Goal: Task Accomplishment & Management: Complete application form

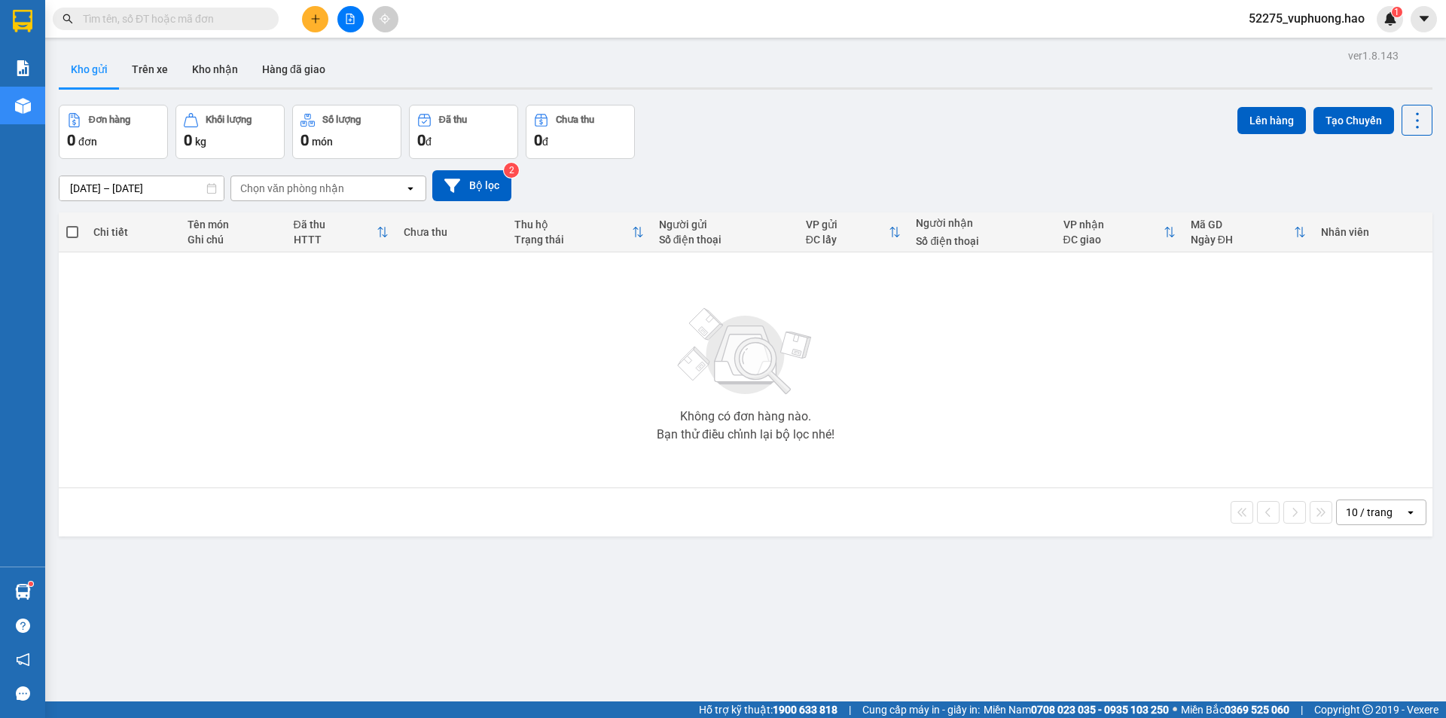
click at [216, 63] on button "Kho nhận" at bounding box center [215, 69] width 70 height 36
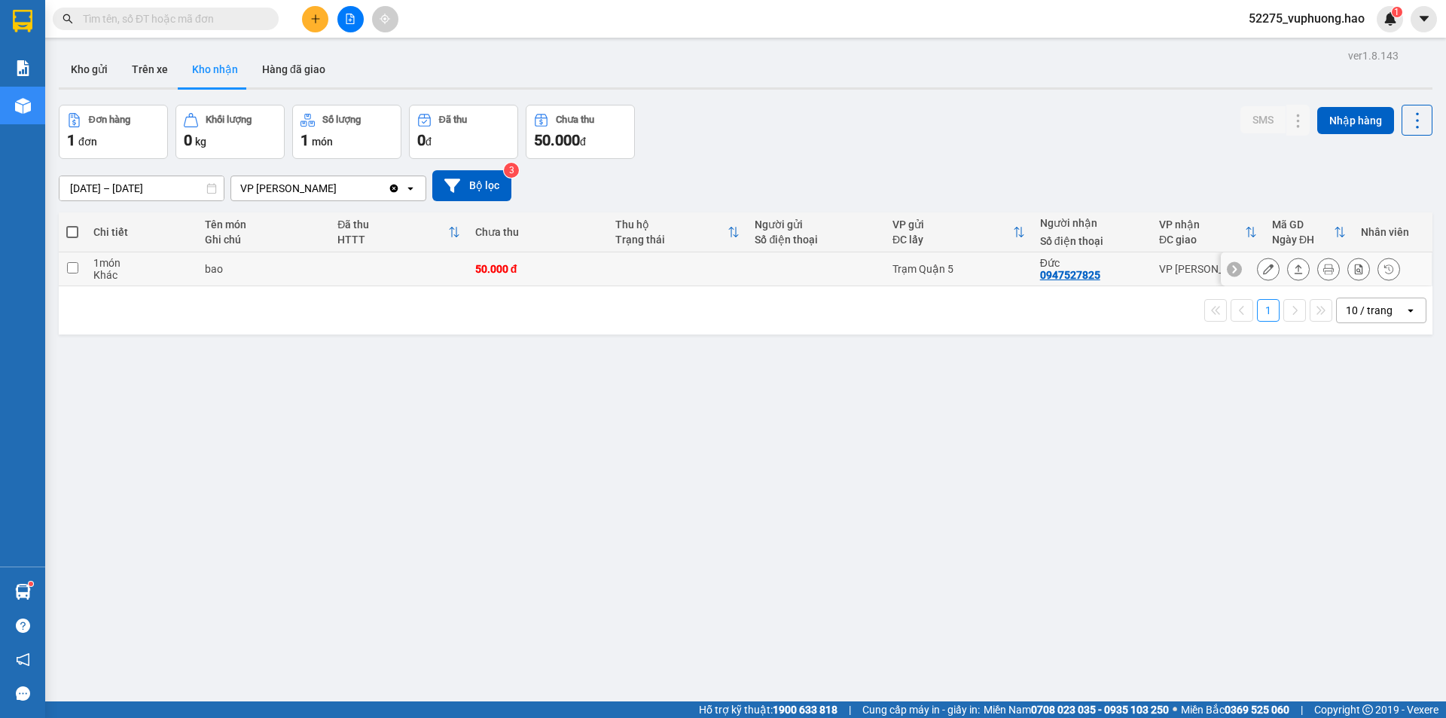
click at [1263, 270] on icon at bounding box center [1268, 269] width 11 height 11
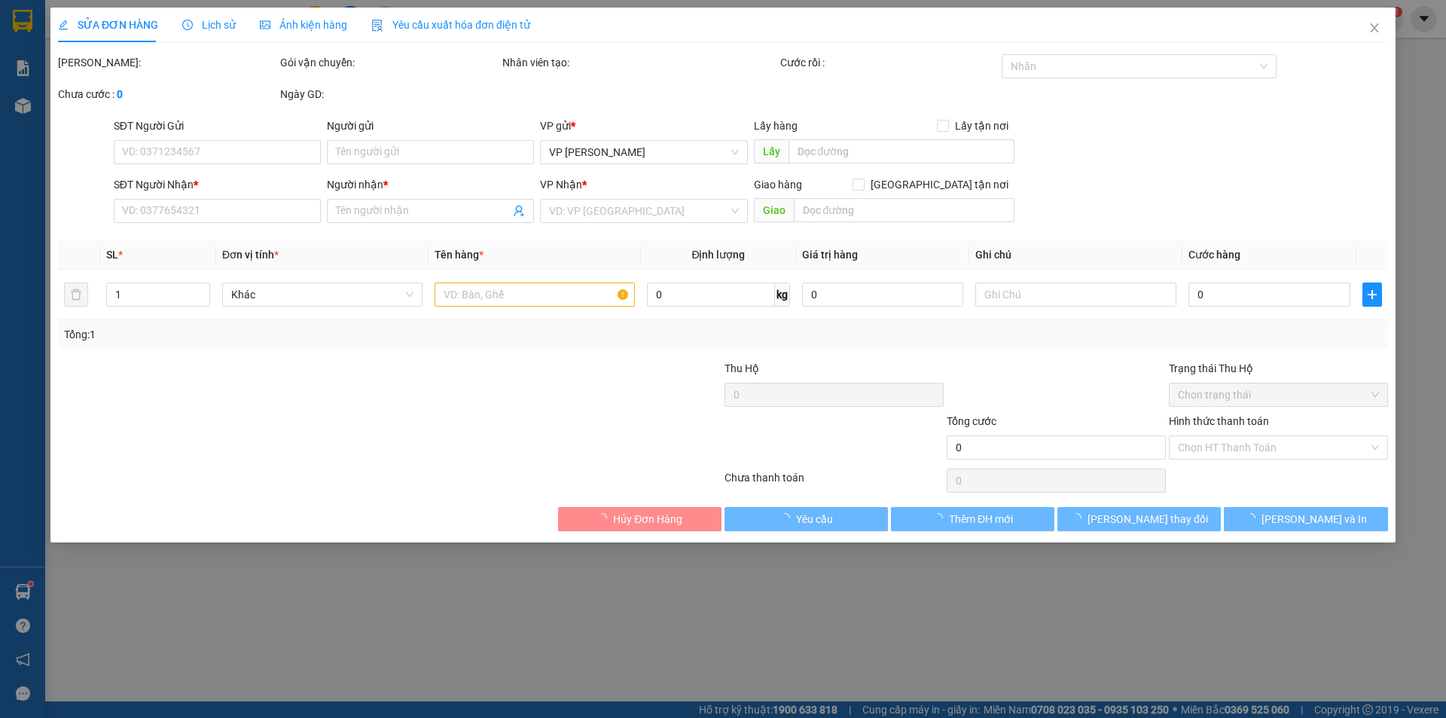
type input "0947527825"
type input "Đức"
type input "50.000"
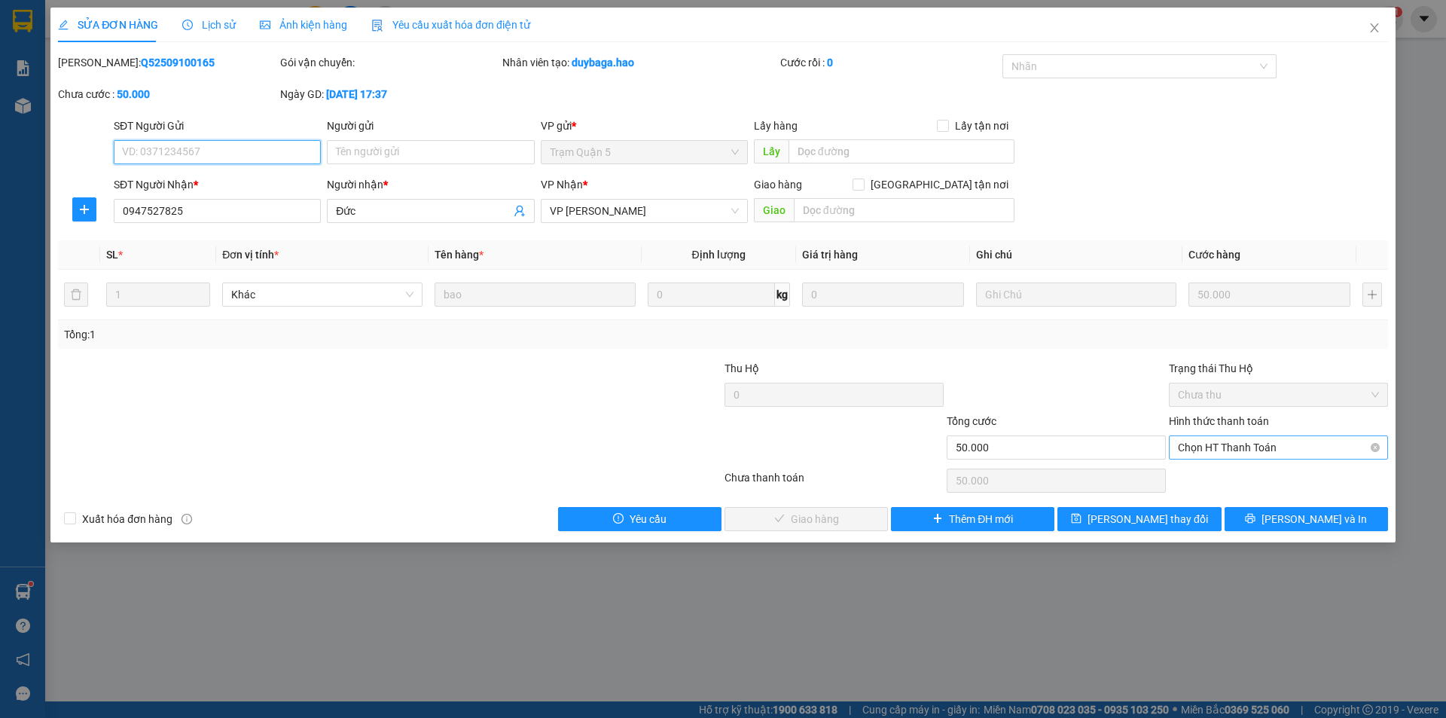
click at [1296, 447] on span "Chọn HT Thanh Toán" at bounding box center [1278, 447] width 201 height 23
click at [1267, 479] on div "Tại văn phòng" at bounding box center [1278, 477] width 201 height 17
type input "0"
click at [776, 511] on span "[PERSON_NAME] và Giao hàng" at bounding box center [825, 519] width 145 height 17
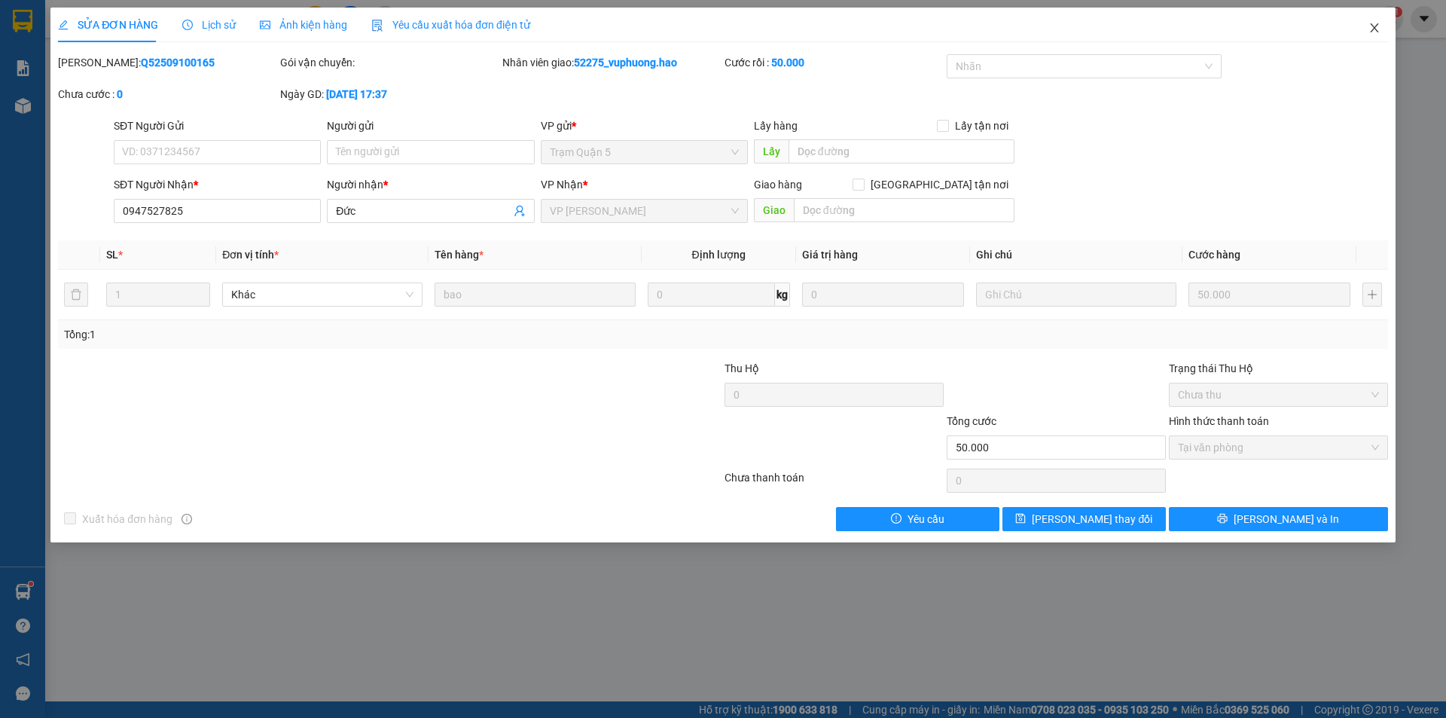
click at [1377, 30] on icon "close" at bounding box center [1374, 28] width 12 height 12
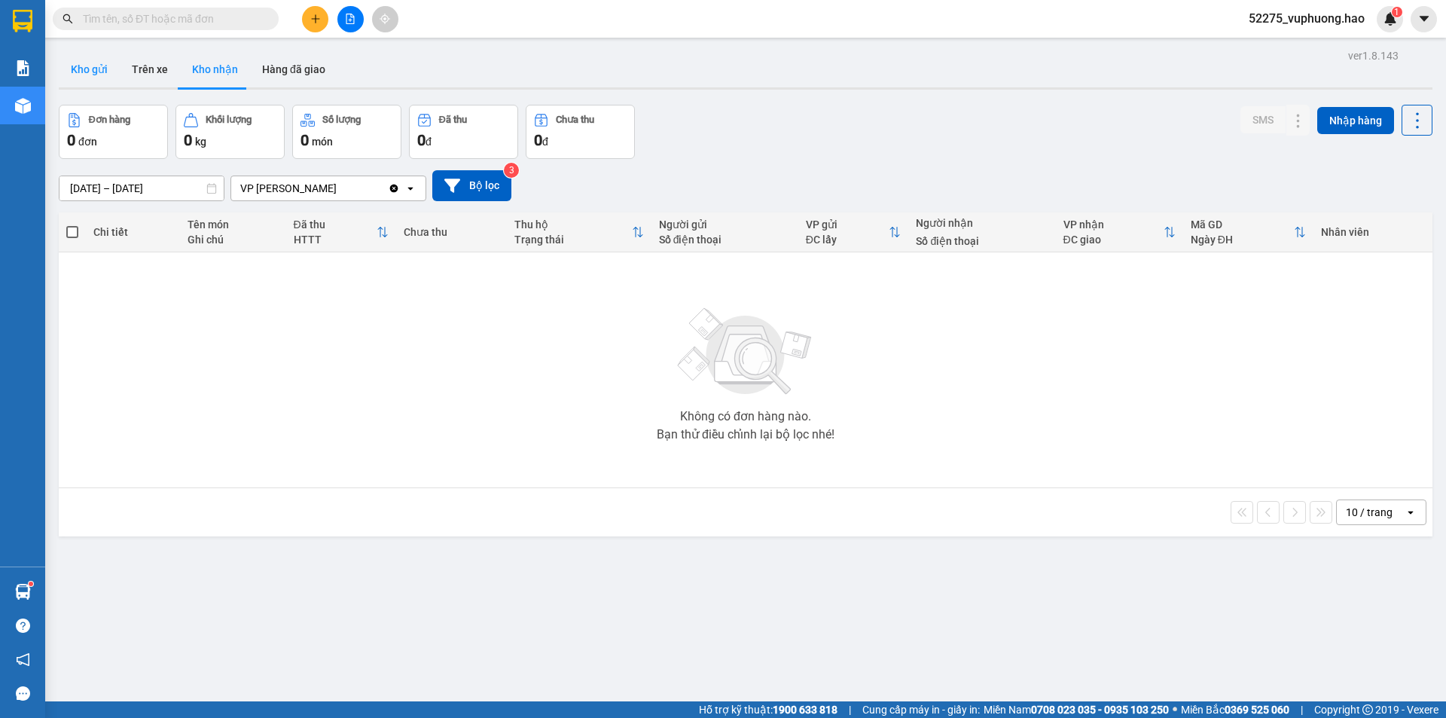
click at [77, 68] on button "Kho gửi" at bounding box center [89, 69] width 61 height 36
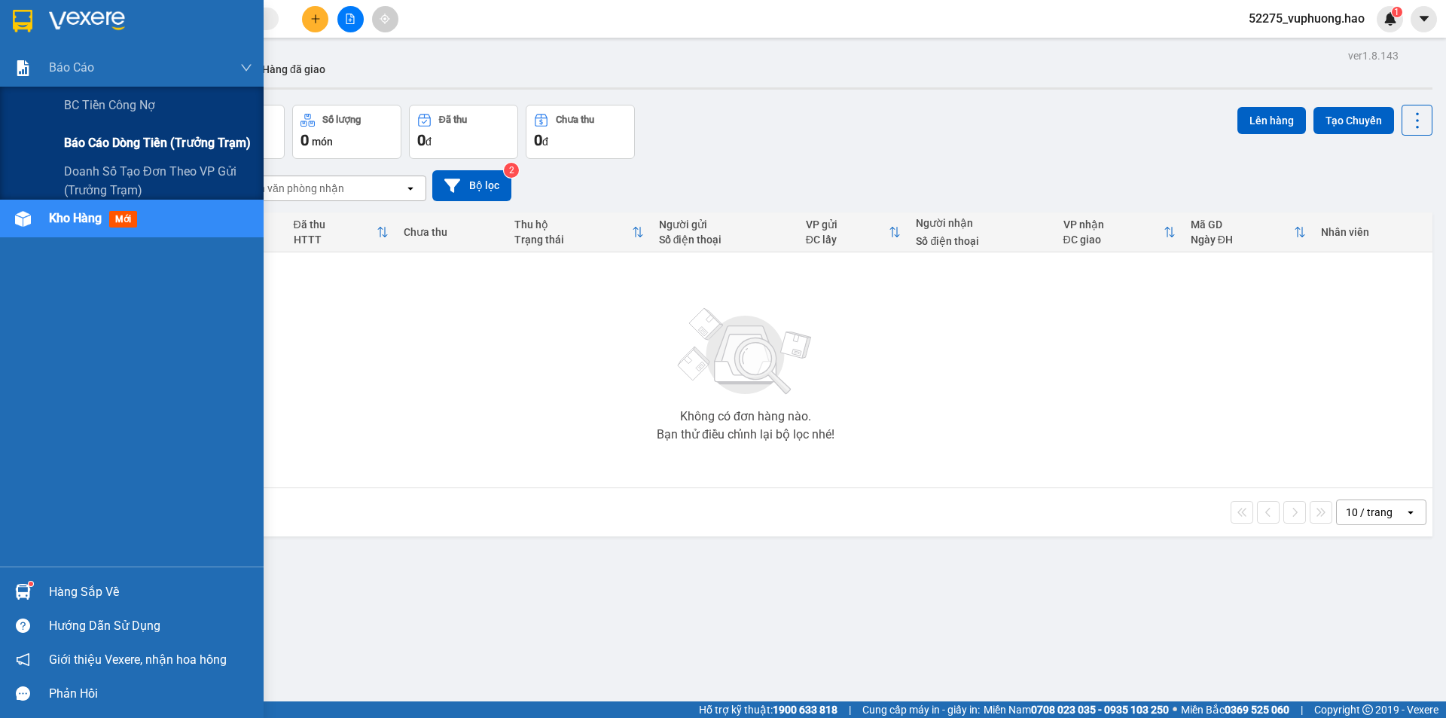
click at [105, 142] on span "Báo cáo dòng tiền (trưởng trạm)" at bounding box center [157, 142] width 187 height 19
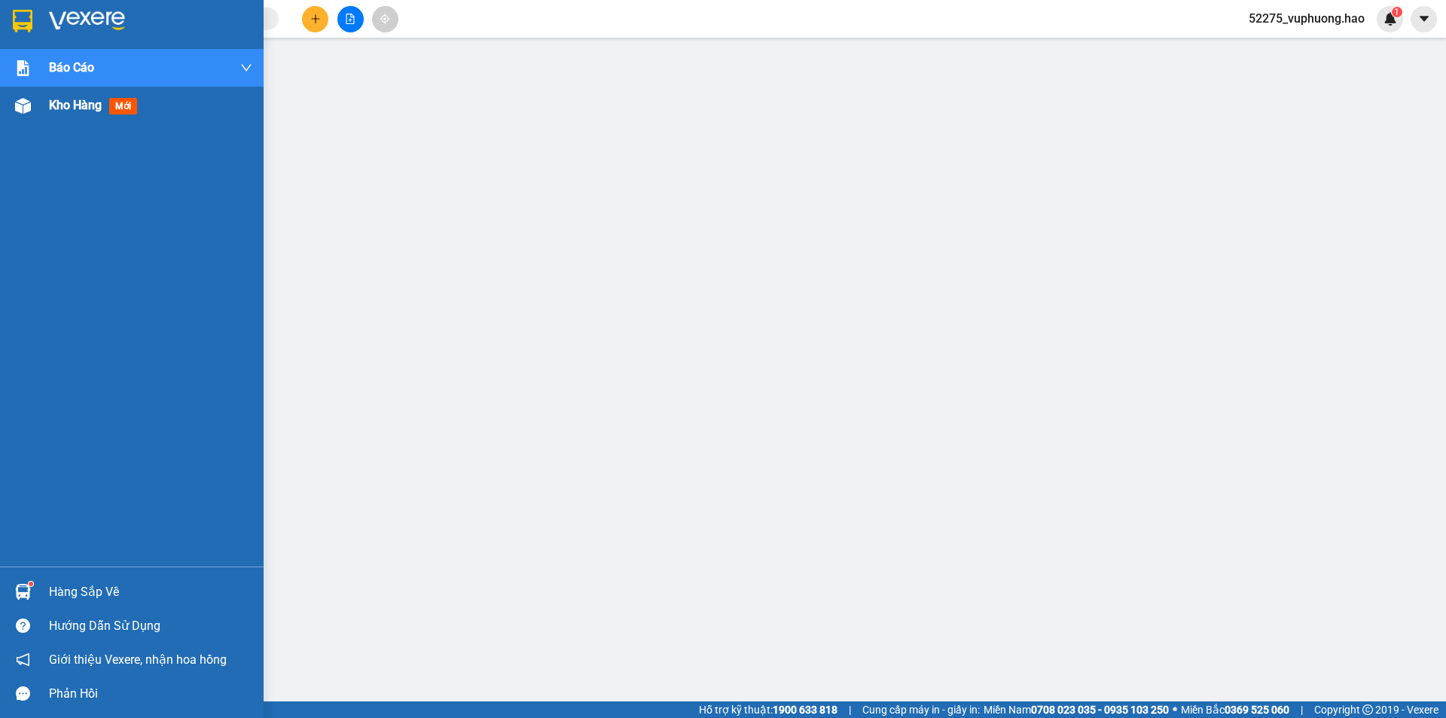
click at [66, 108] on span "Kho hàng" at bounding box center [75, 105] width 53 height 14
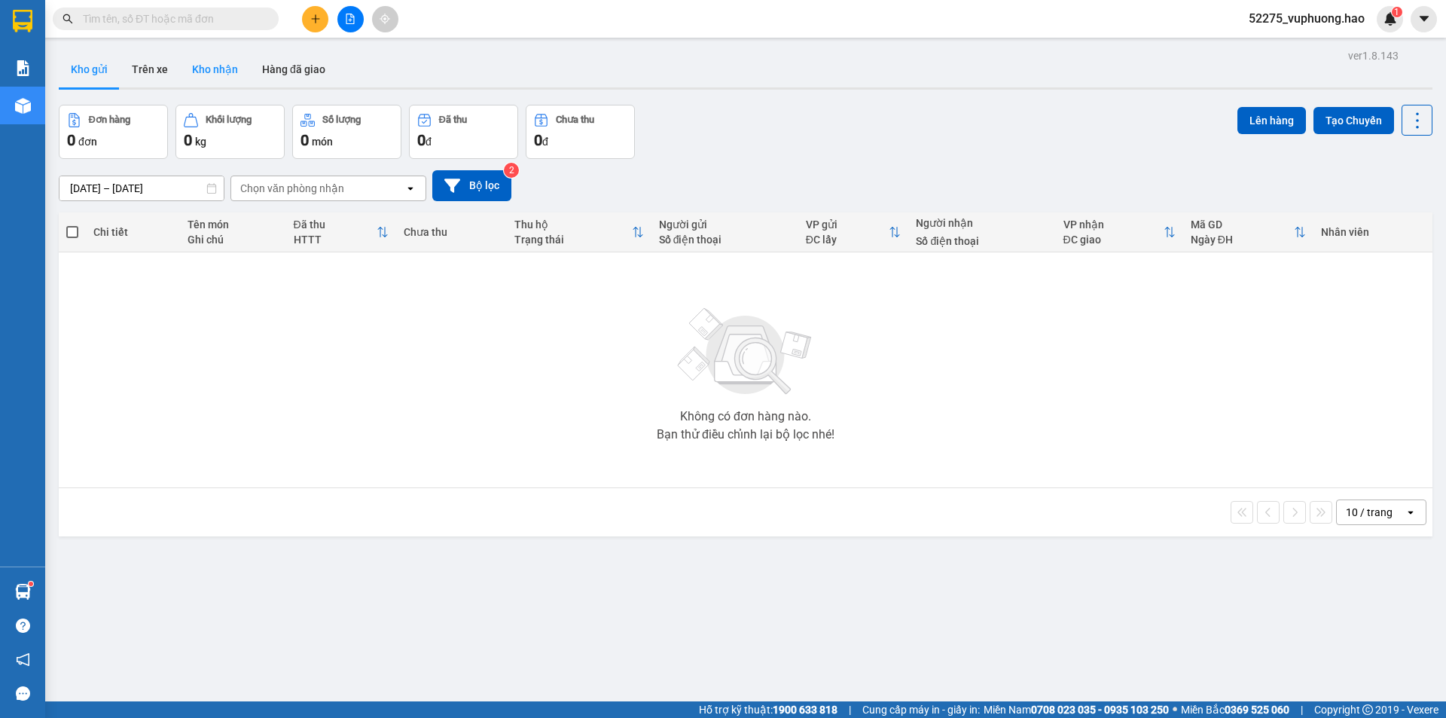
click at [206, 61] on button "Kho nhận" at bounding box center [215, 69] width 70 height 36
click at [304, 68] on button "Hàng đã giao" at bounding box center [293, 69] width 87 height 36
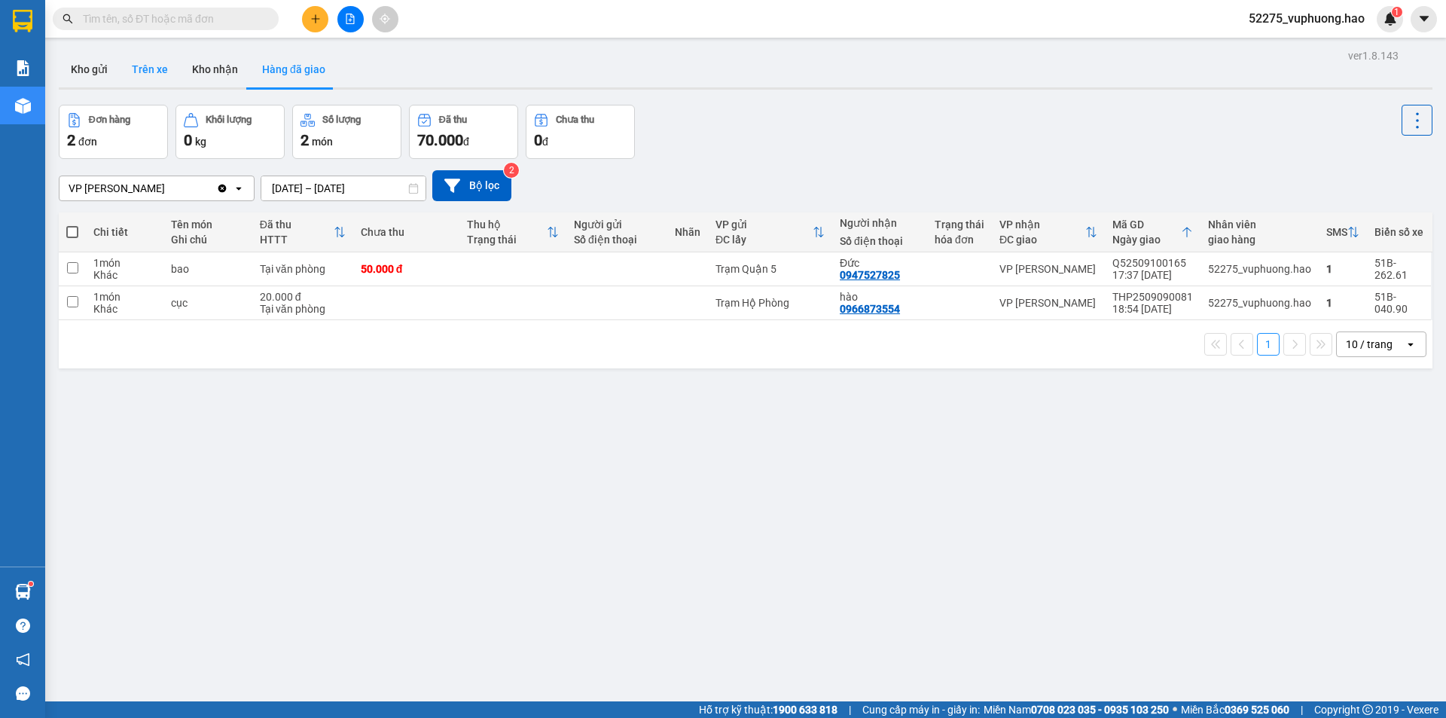
click at [160, 66] on button "Trên xe" at bounding box center [150, 69] width 60 height 36
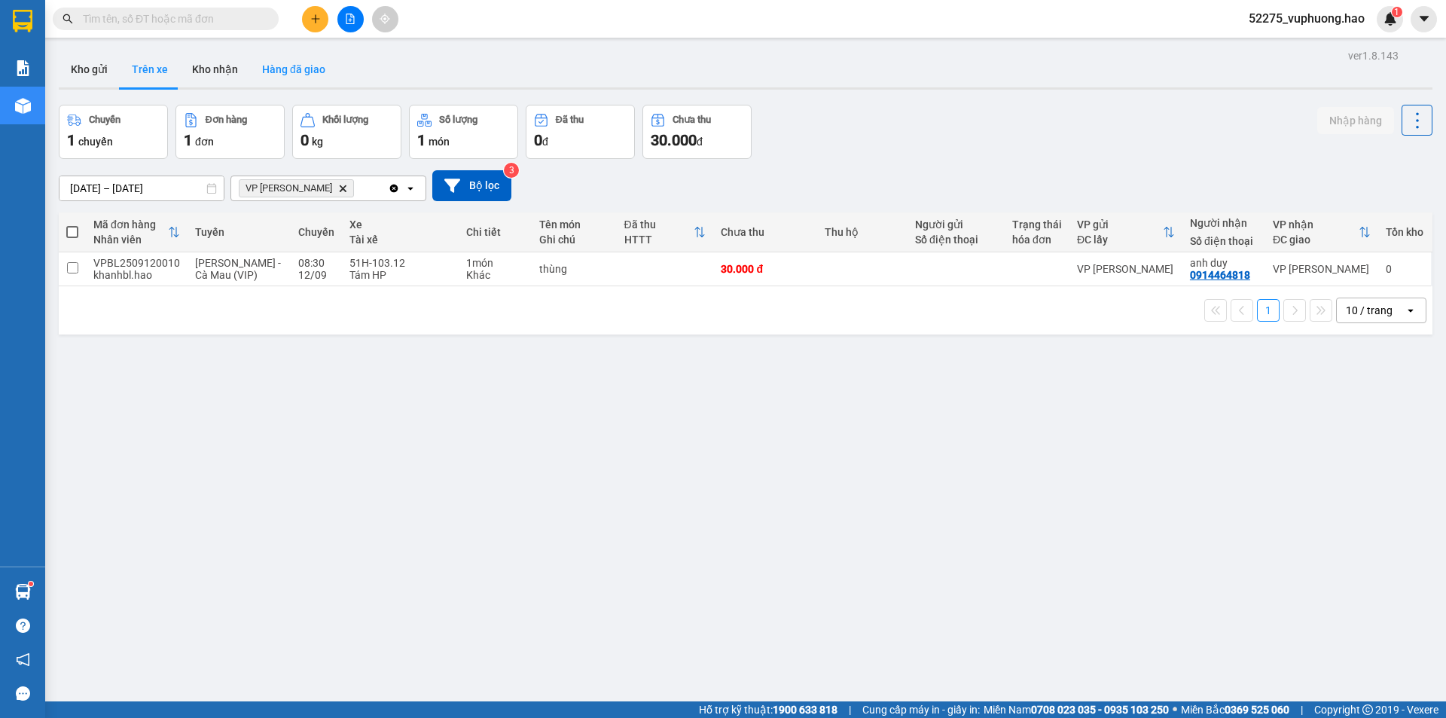
click at [290, 62] on button "Hàng đã giao" at bounding box center [293, 69] width 87 height 36
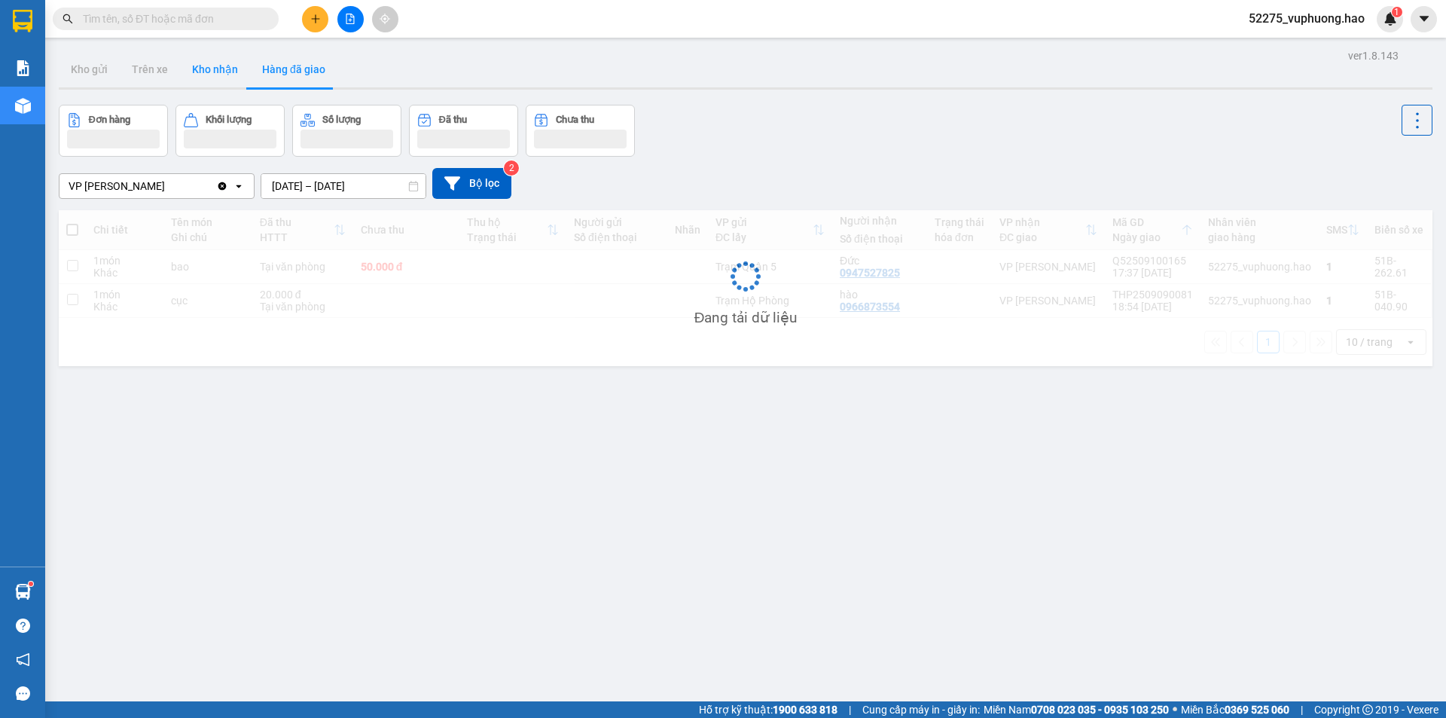
click at [242, 69] on button "Kho nhận" at bounding box center [215, 69] width 70 height 36
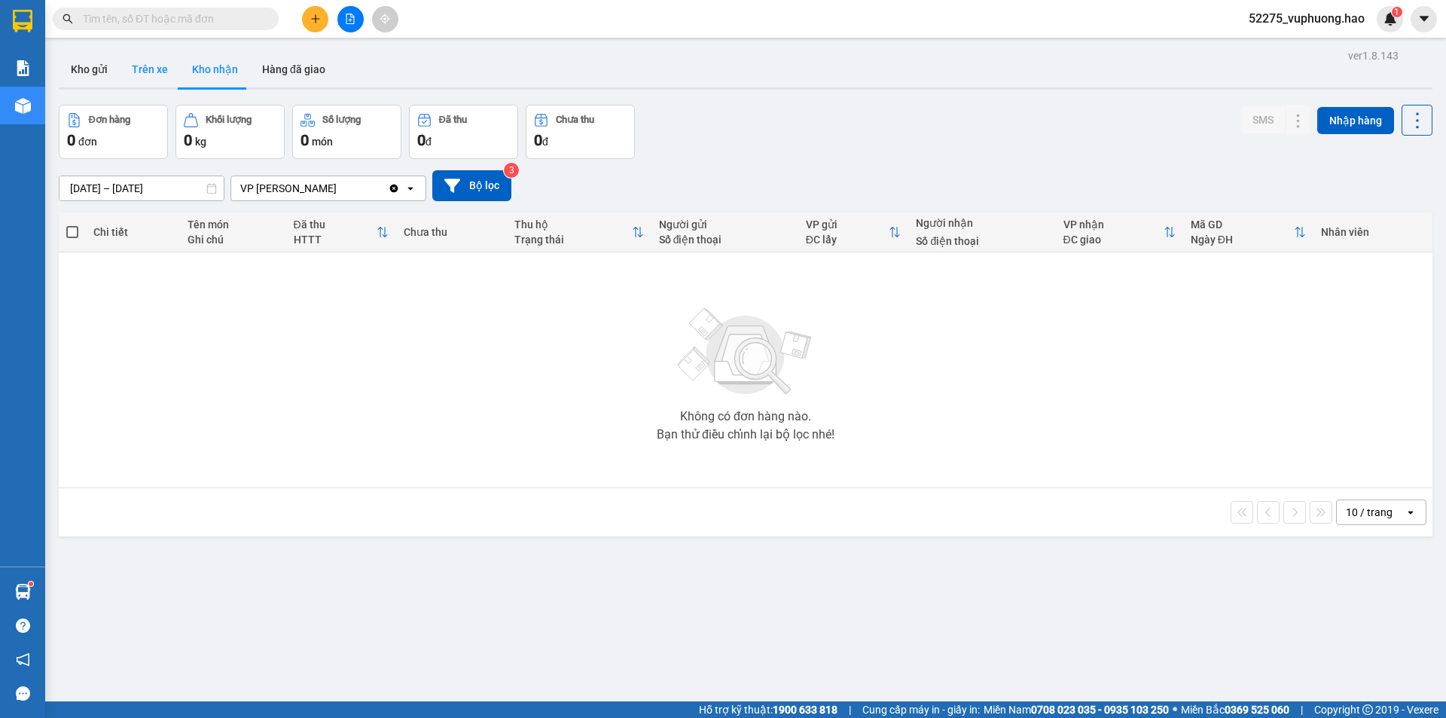
click at [163, 77] on button "Trên xe" at bounding box center [150, 69] width 60 height 36
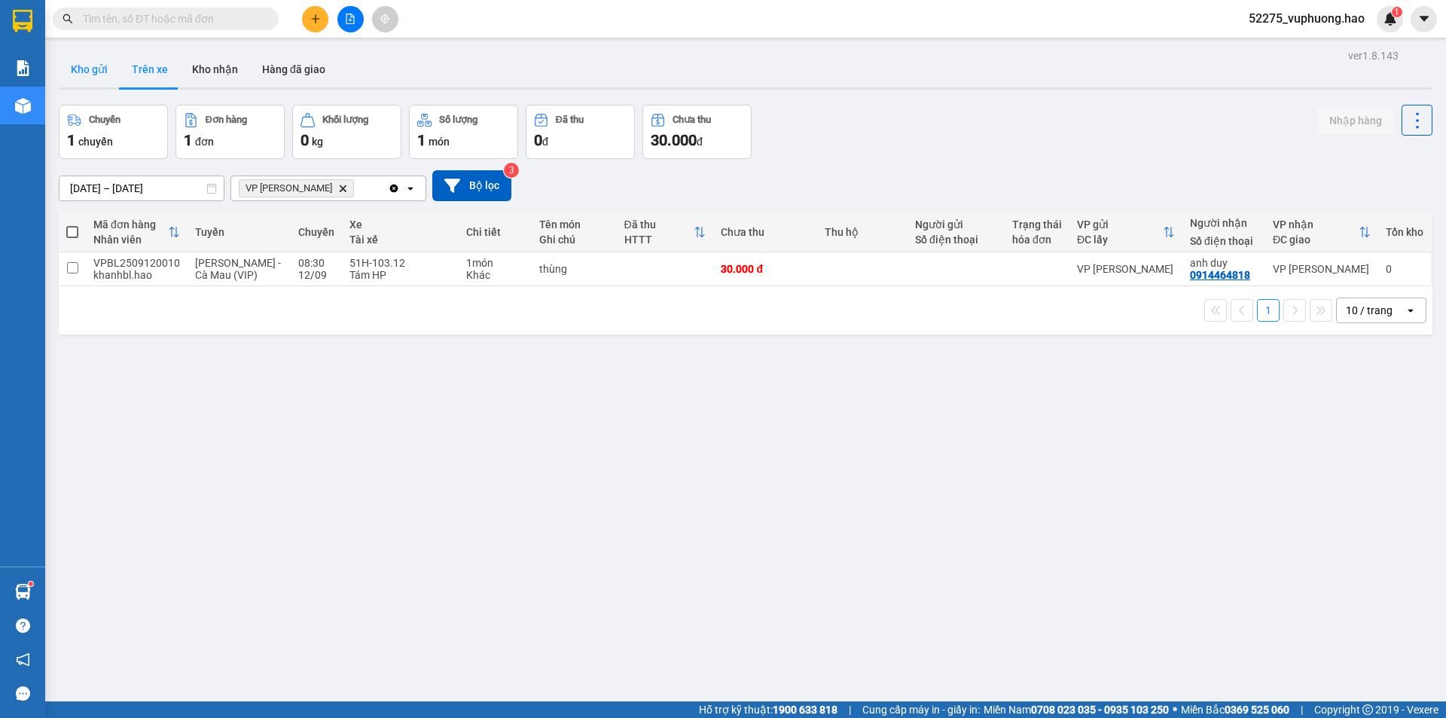
click at [105, 66] on button "Kho gửi" at bounding box center [89, 69] width 61 height 36
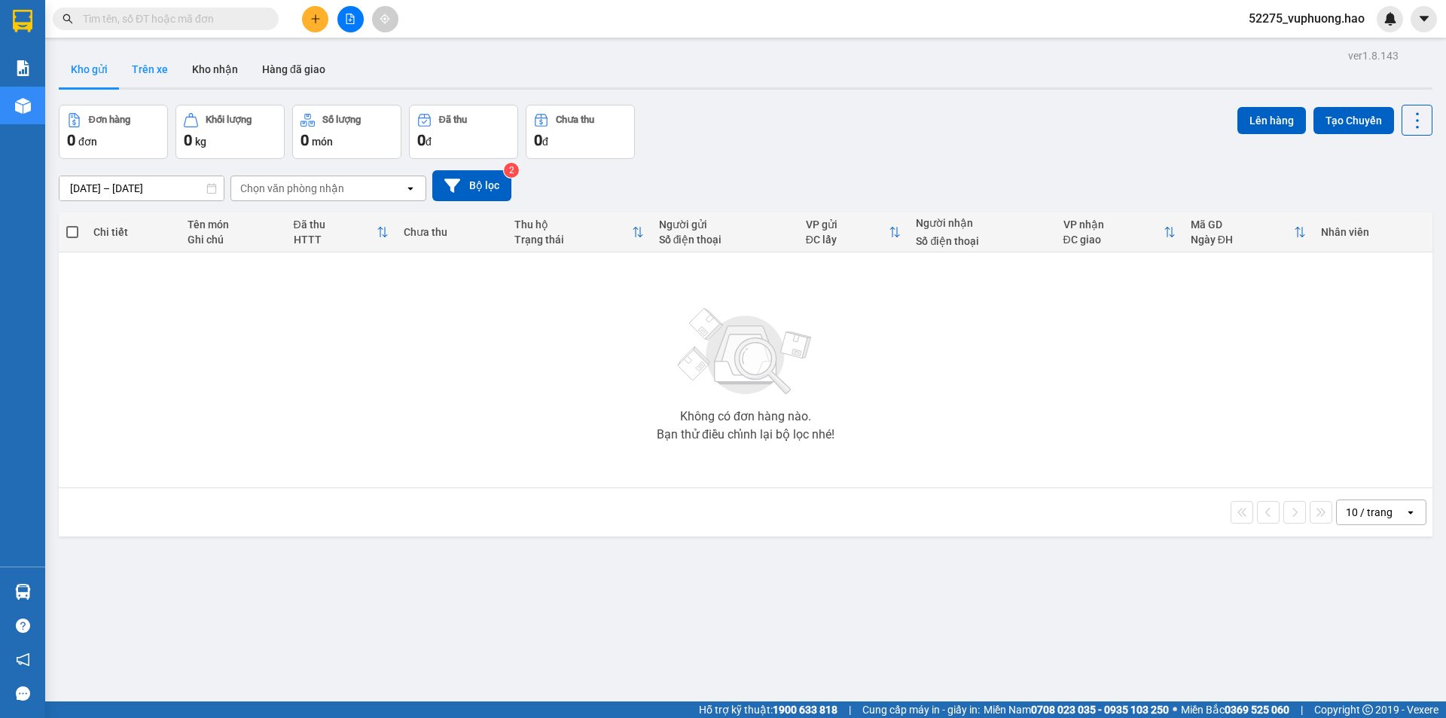
click at [129, 68] on button "Trên xe" at bounding box center [150, 69] width 60 height 36
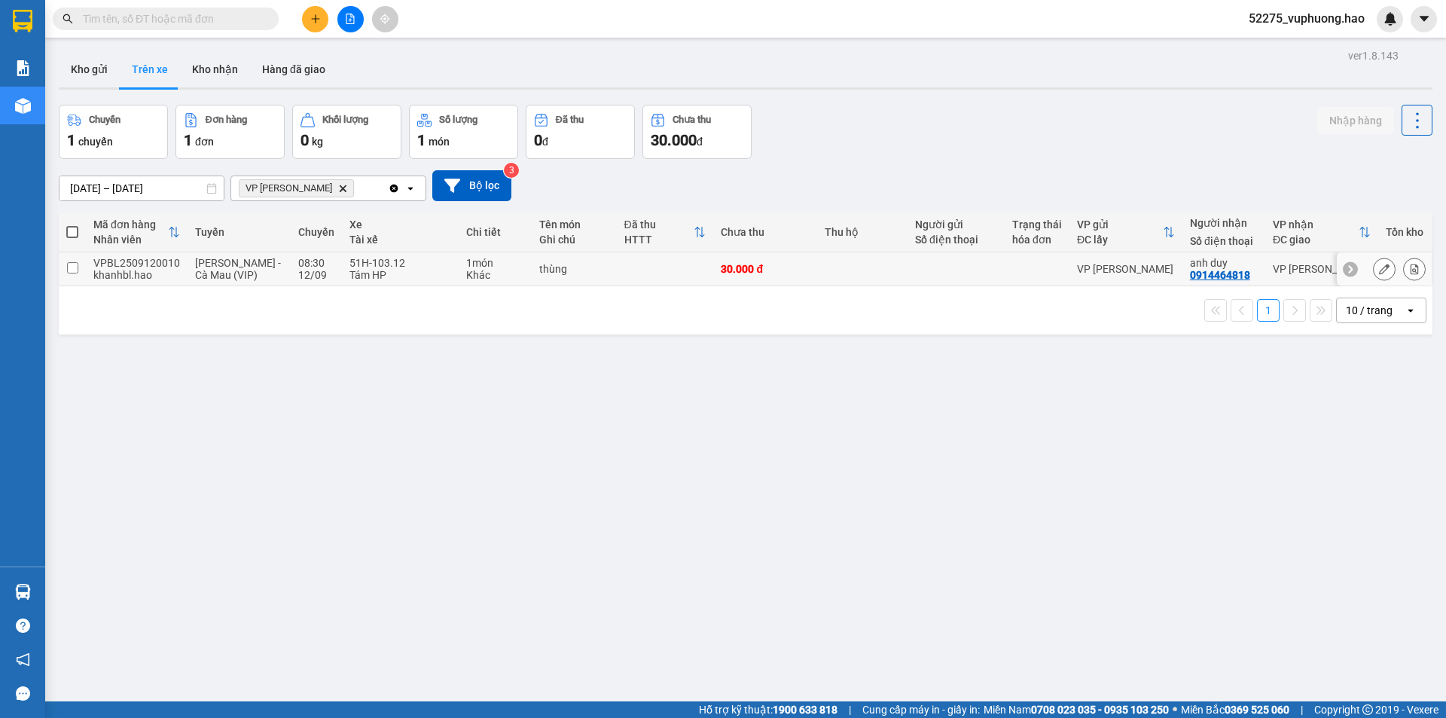
click at [869, 272] on td at bounding box center [862, 269] width 91 height 34
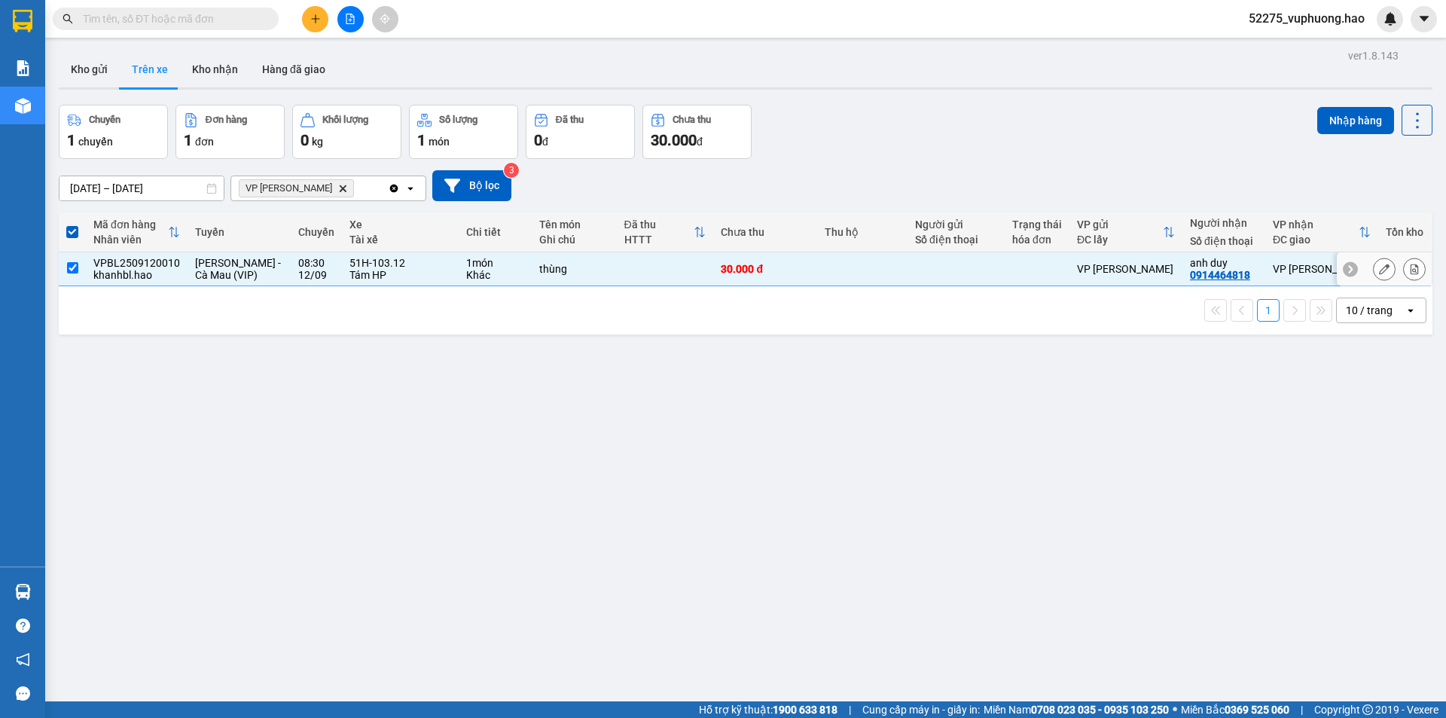
click at [817, 267] on td at bounding box center [862, 269] width 91 height 34
checkbox input "false"
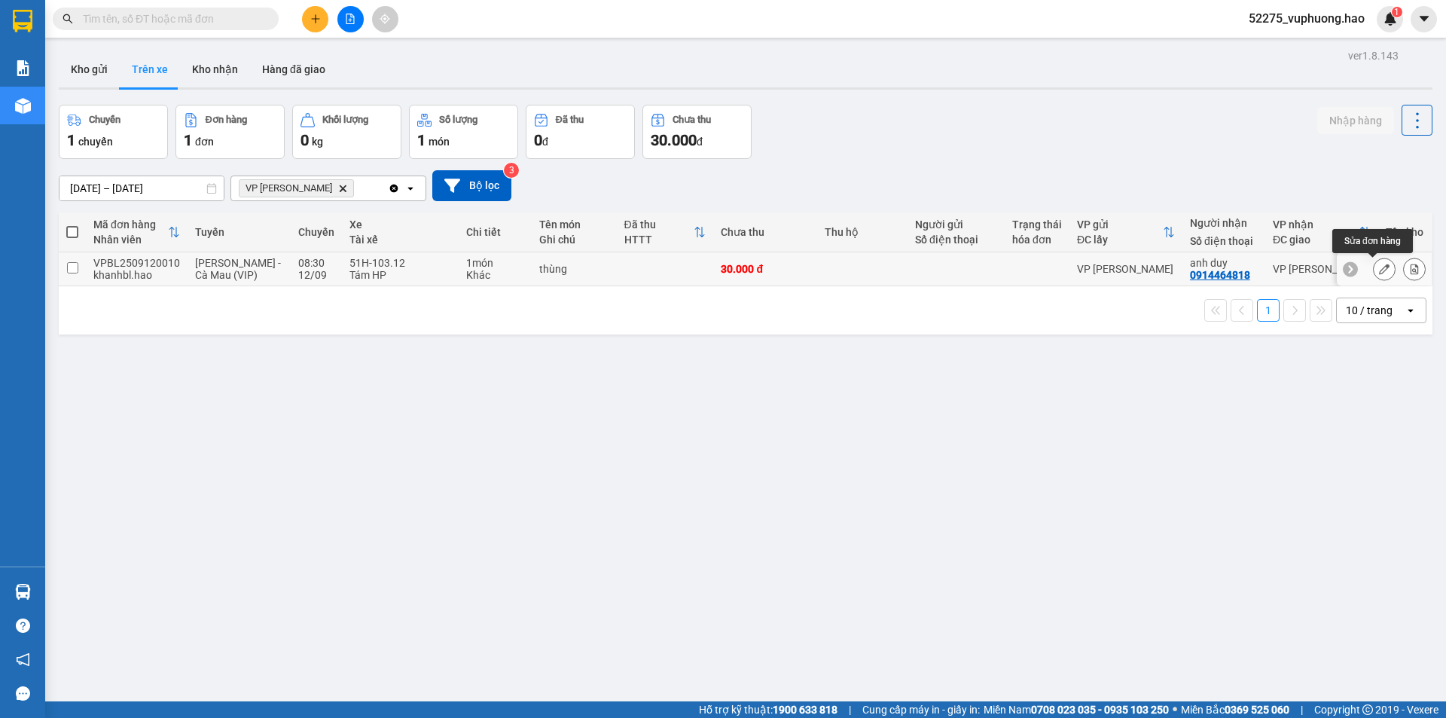
click at [1374, 264] on button at bounding box center [1384, 269] width 21 height 26
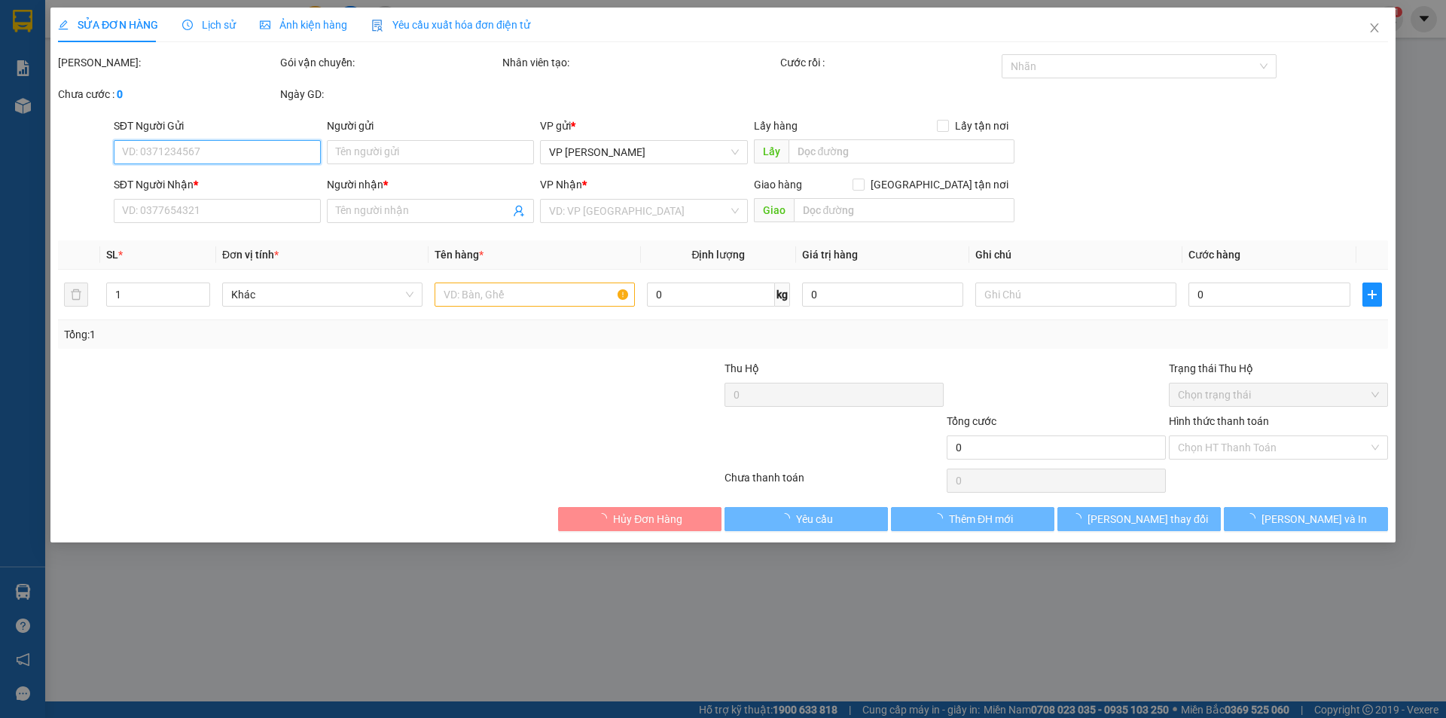
type input "0914464818"
type input "anh duy"
type input "30.000"
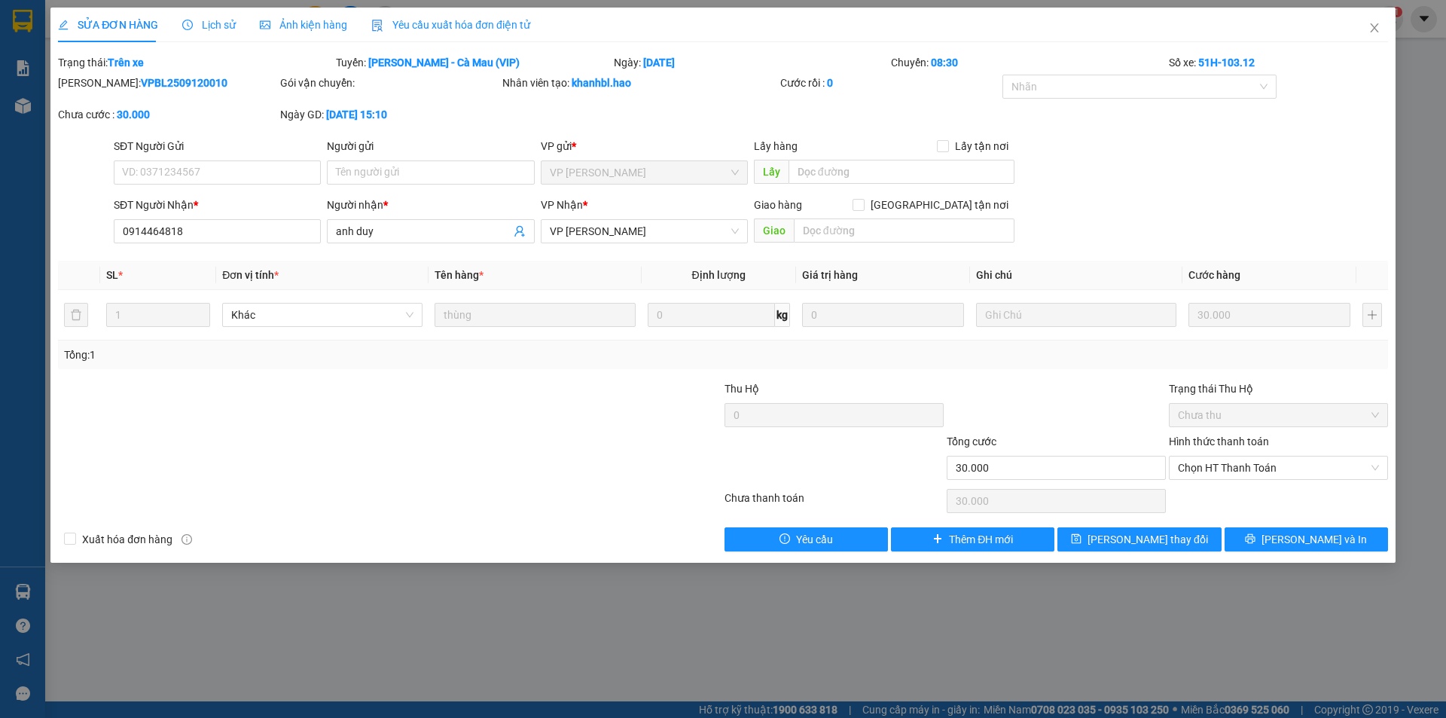
click at [333, 20] on span "Ảnh kiện hàng" at bounding box center [303, 25] width 87 height 12
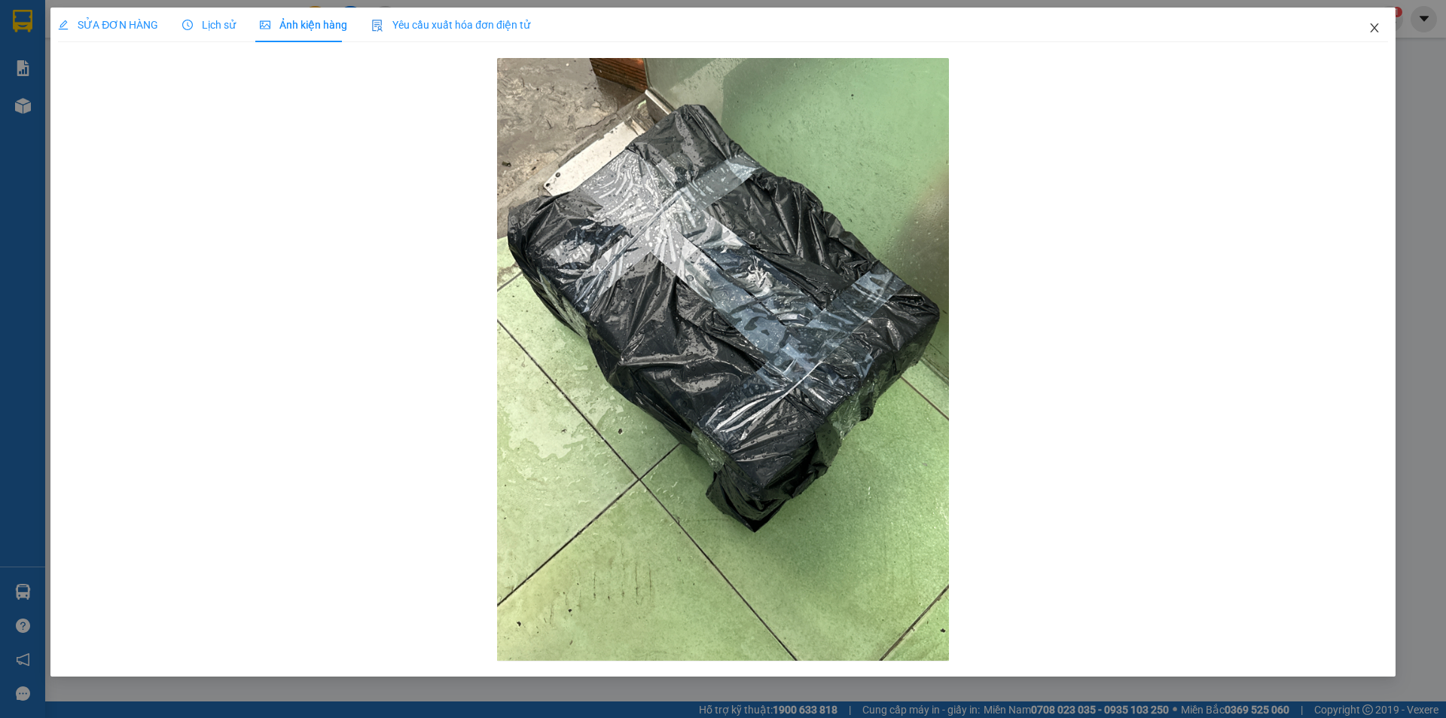
click at [1369, 28] on icon "close" at bounding box center [1374, 28] width 12 height 12
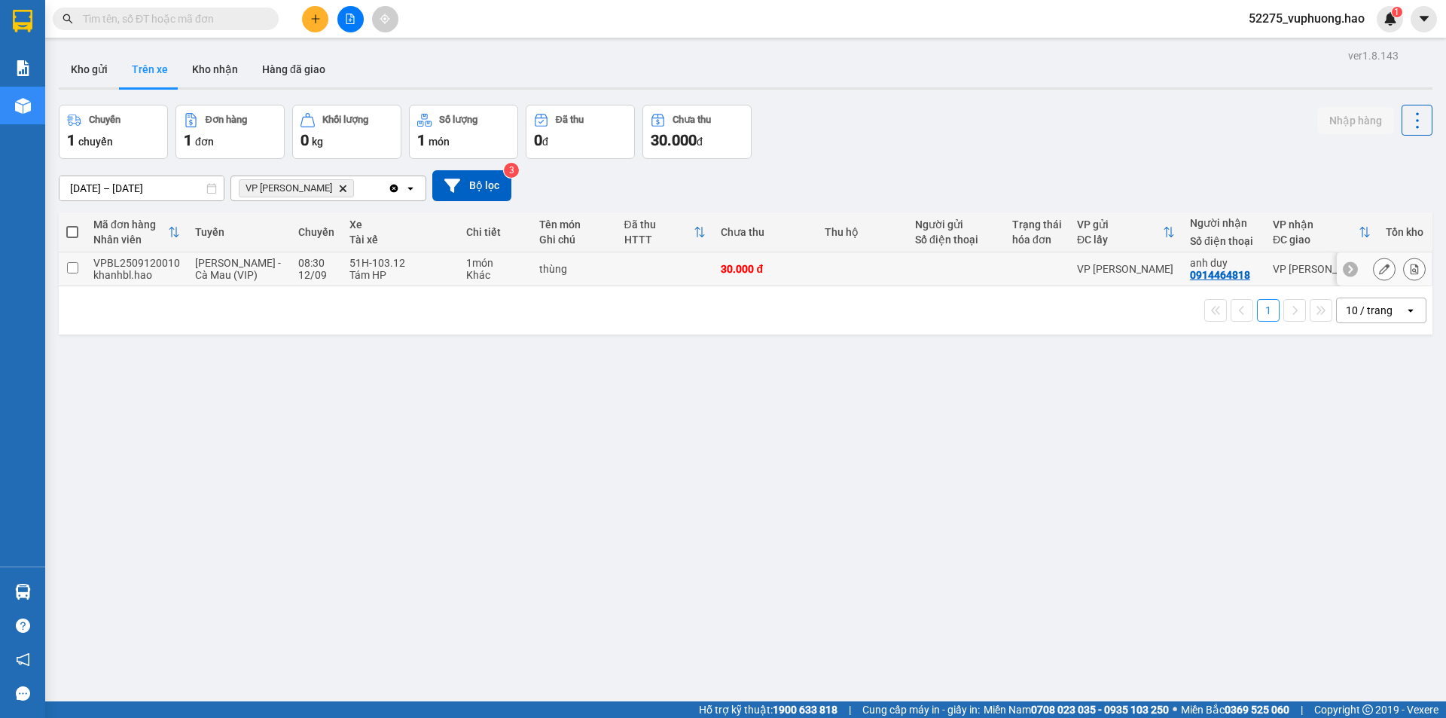
click at [591, 270] on div "thùng" at bounding box center [573, 269] width 69 height 12
checkbox input "true"
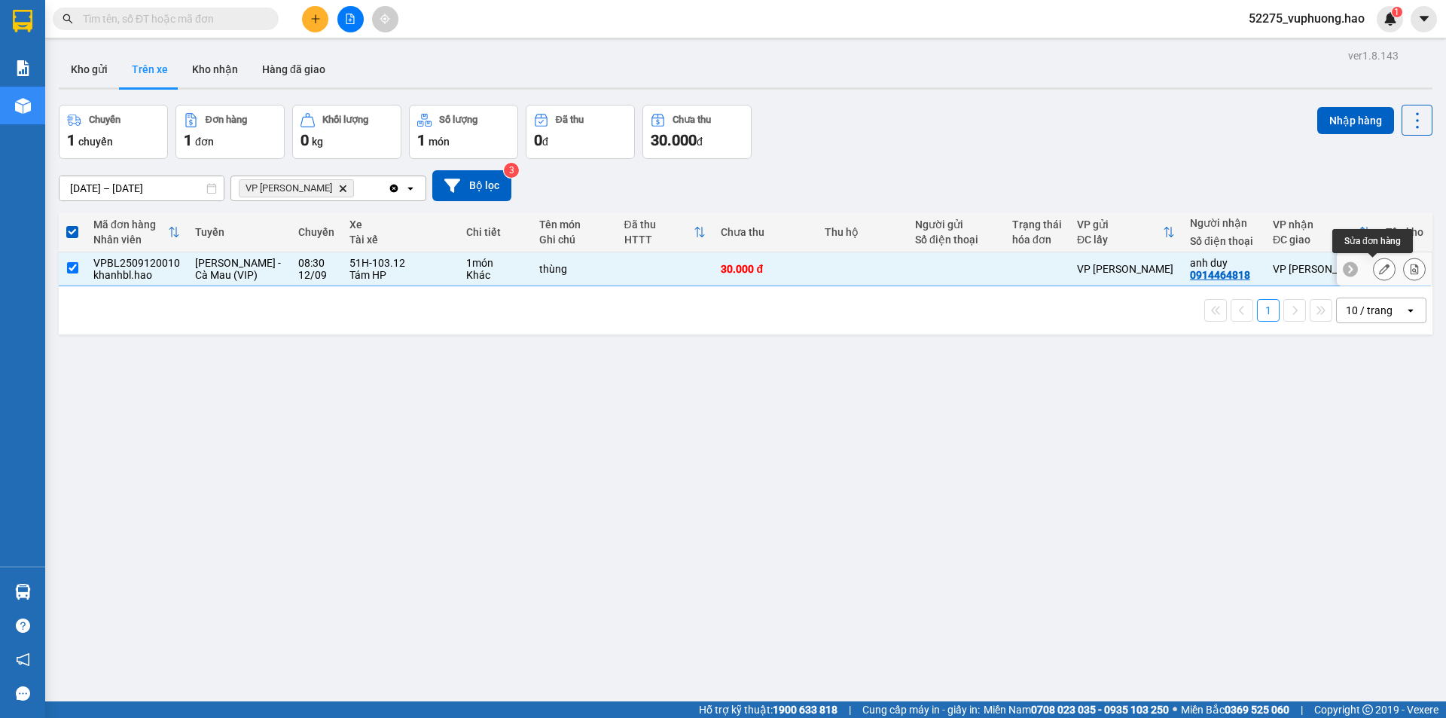
click at [1374, 270] on button at bounding box center [1384, 269] width 21 height 26
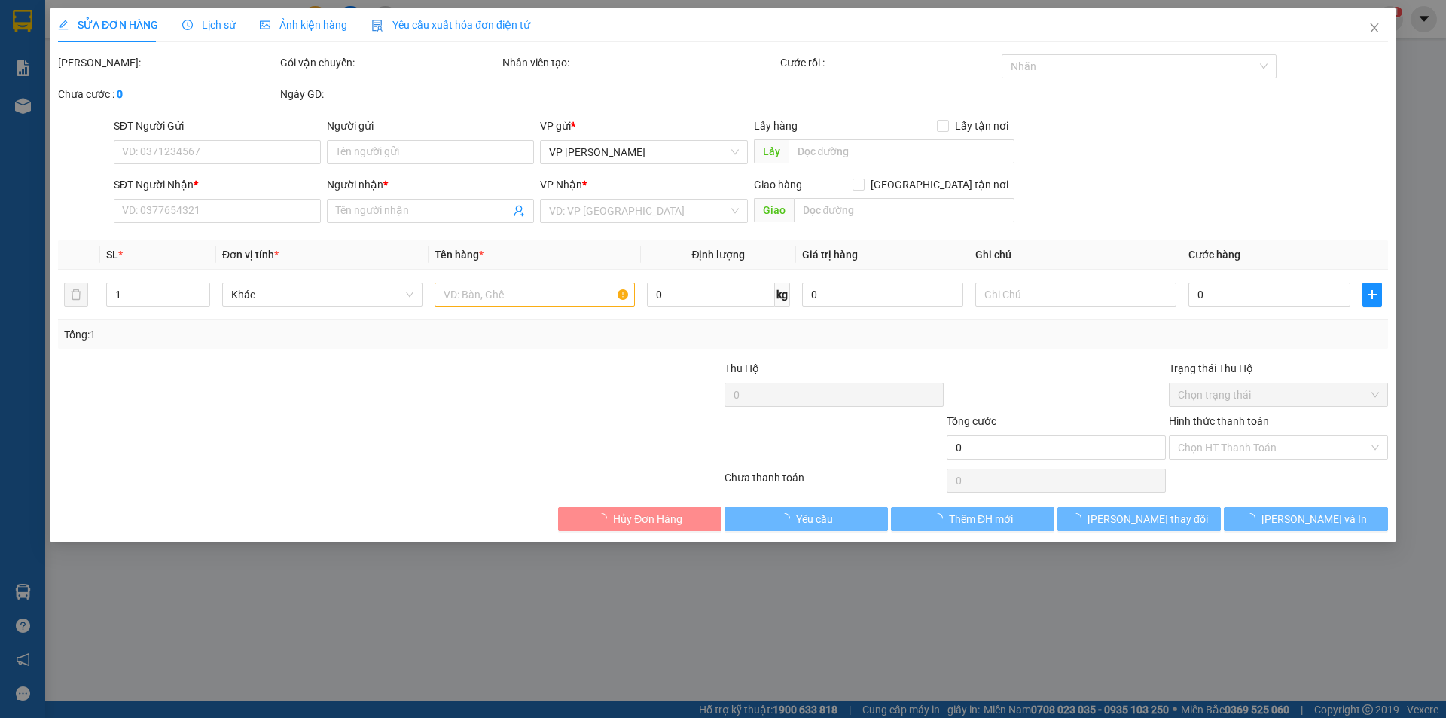
type input "0914464818"
type input "anh duy"
type input "30.000"
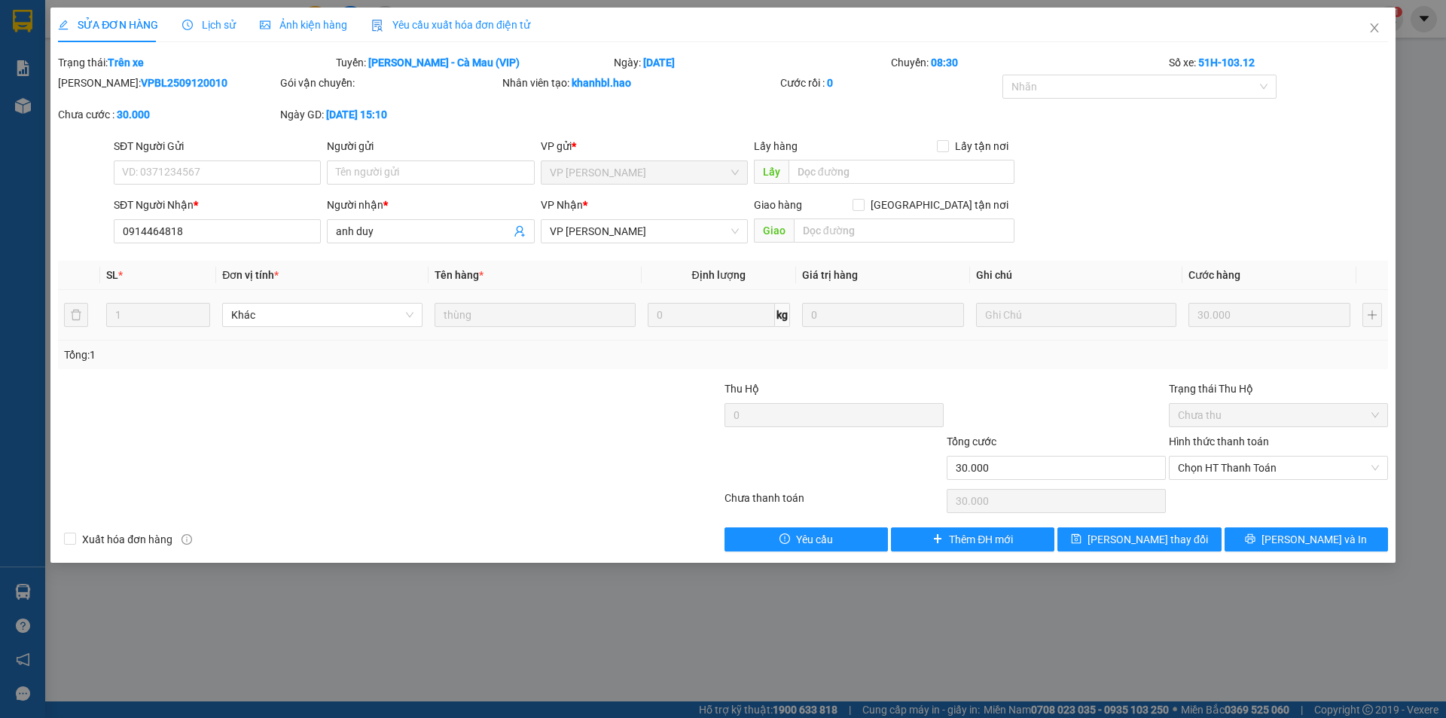
click at [208, 28] on span "Lịch sử" at bounding box center [208, 25] width 53 height 12
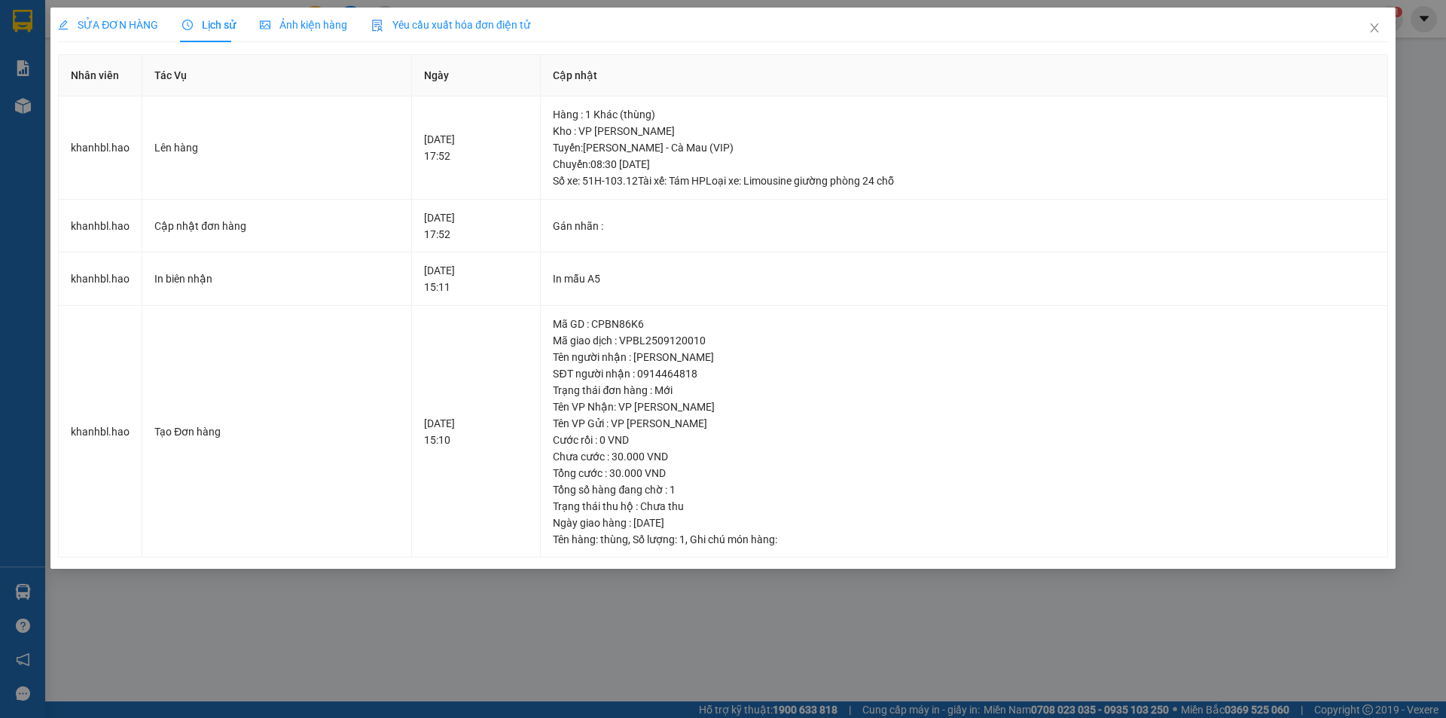
click at [203, 27] on span "Lịch sử" at bounding box center [208, 25] width 53 height 12
click at [310, 27] on span "Ảnh kiện hàng" at bounding box center [303, 25] width 87 height 12
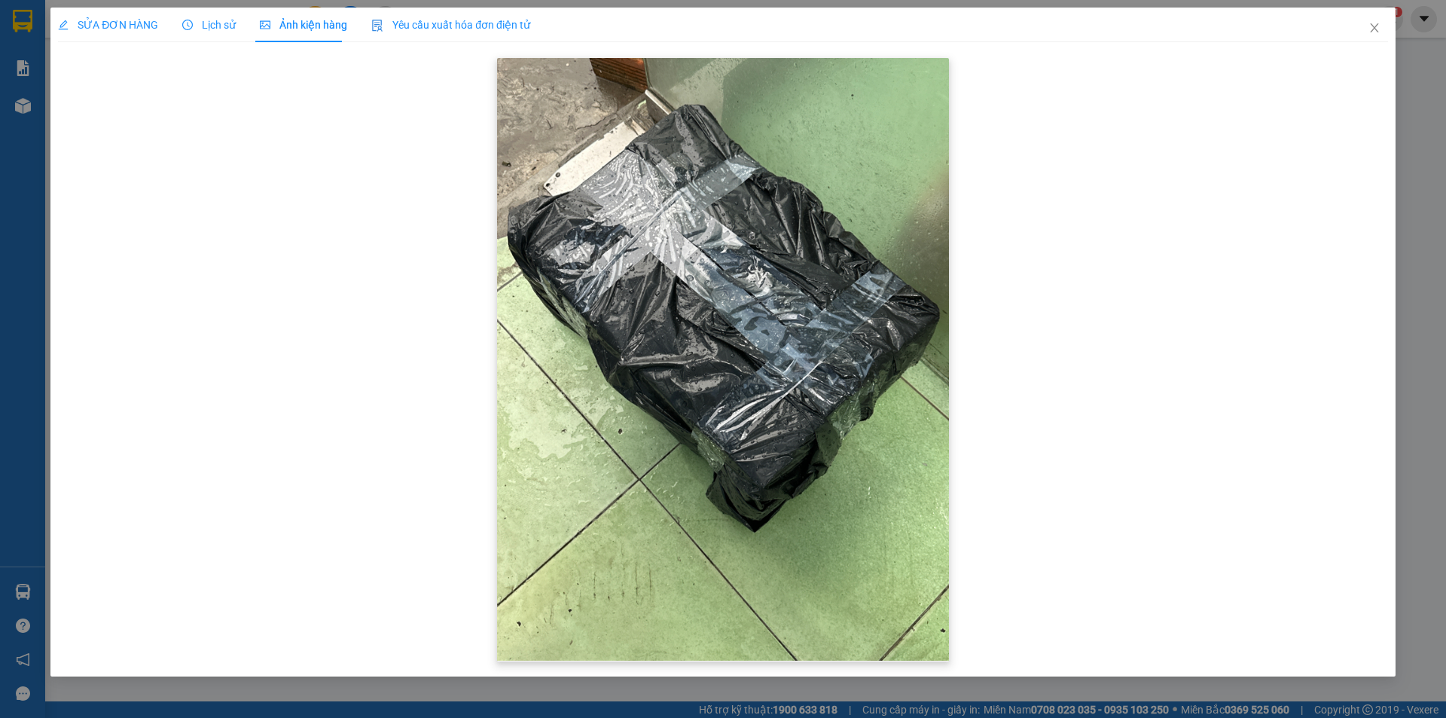
click at [749, 267] on img at bounding box center [723, 359] width 452 height 603
click at [1374, 27] on icon "close" at bounding box center [1374, 27] width 8 height 9
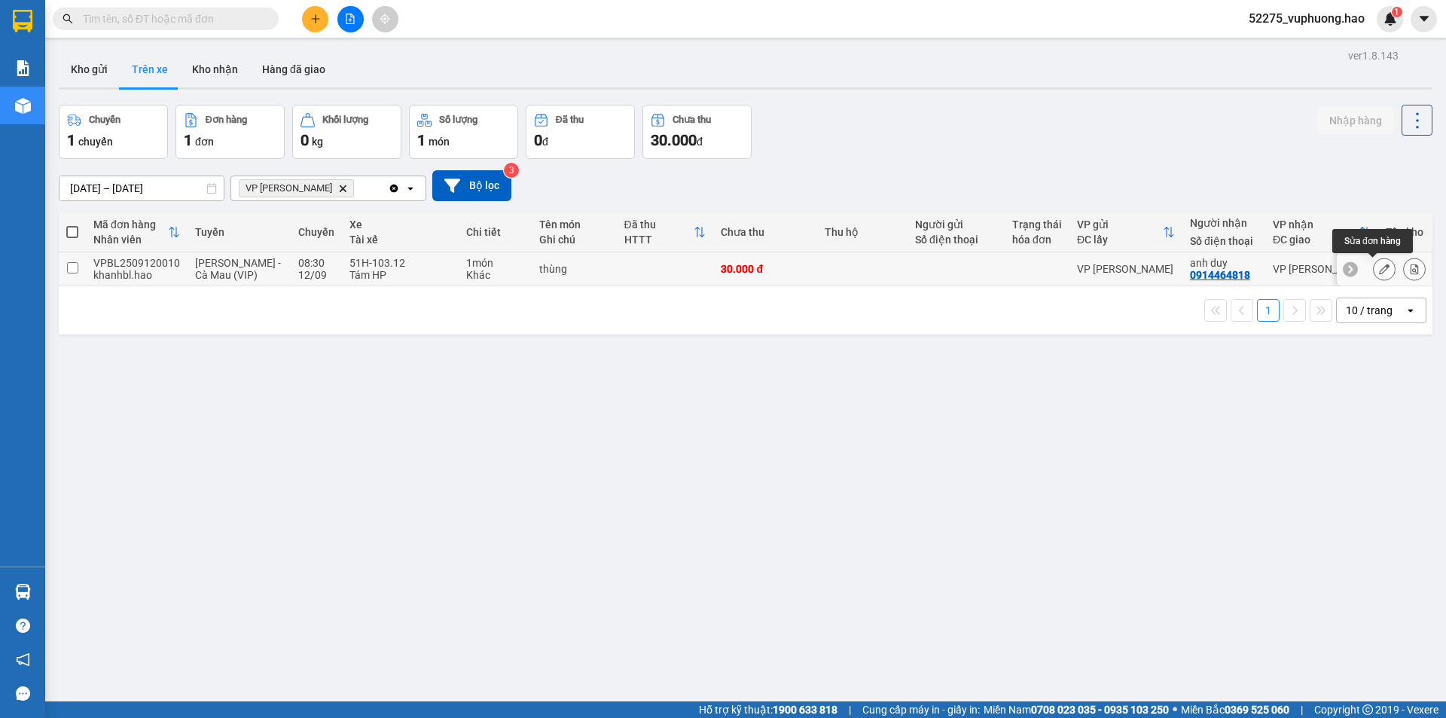
click at [1379, 267] on icon at bounding box center [1384, 269] width 11 height 11
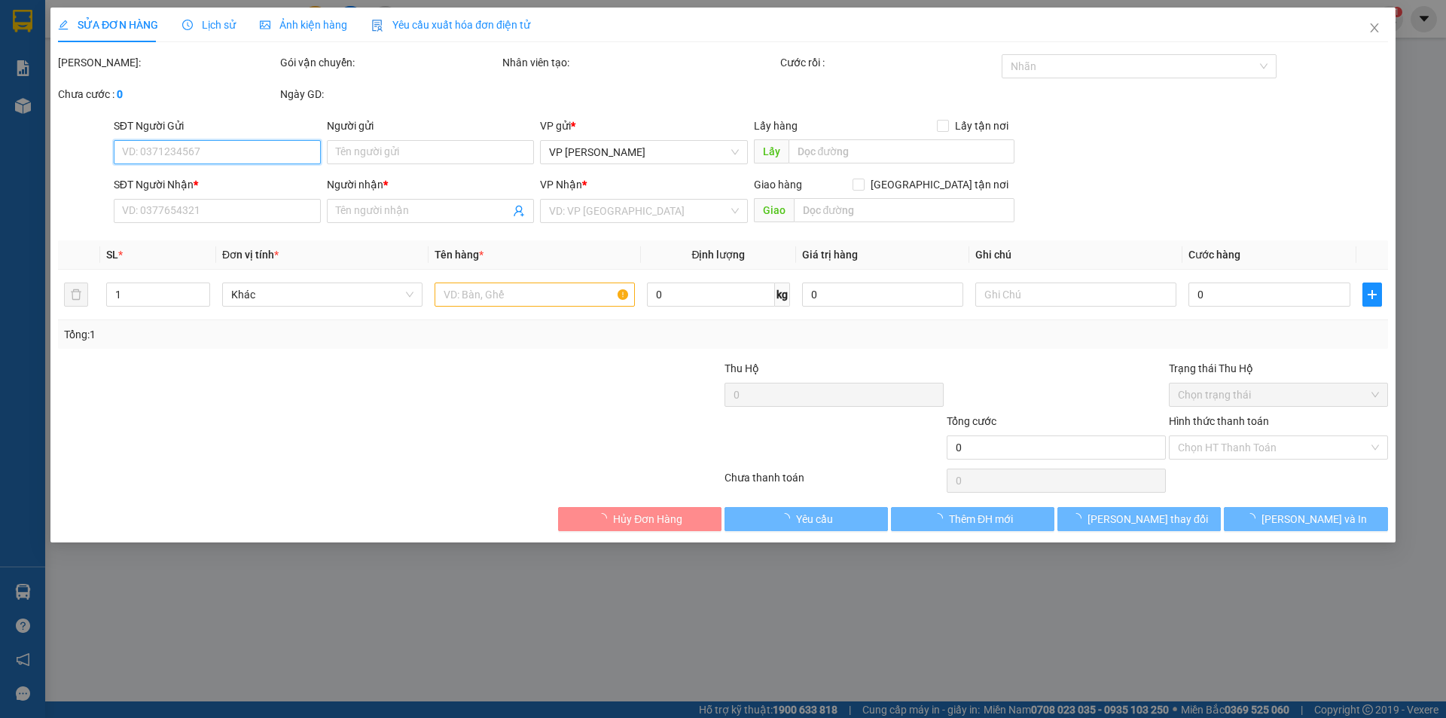
type input "0914464818"
type input "anh duy"
type input "30.000"
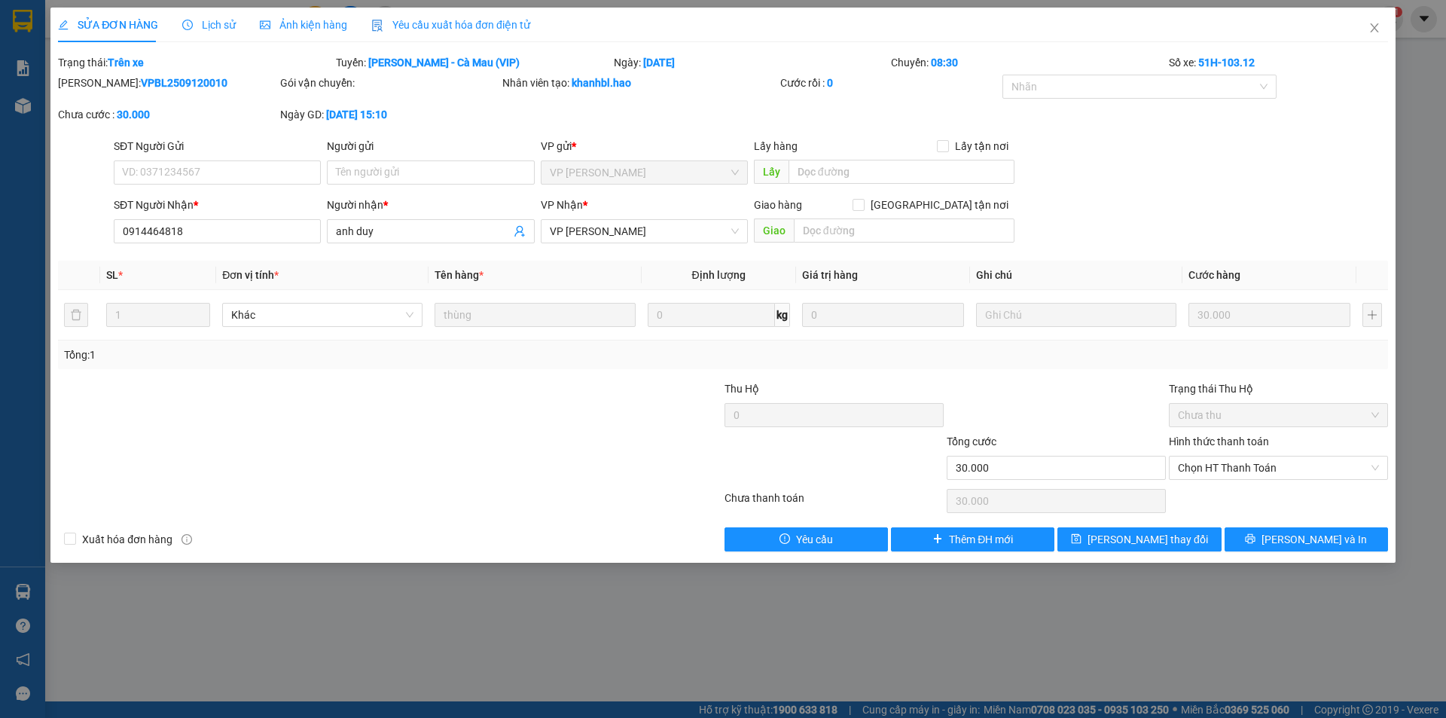
click at [307, 34] on div "Ảnh kiện hàng" at bounding box center [303, 25] width 87 height 35
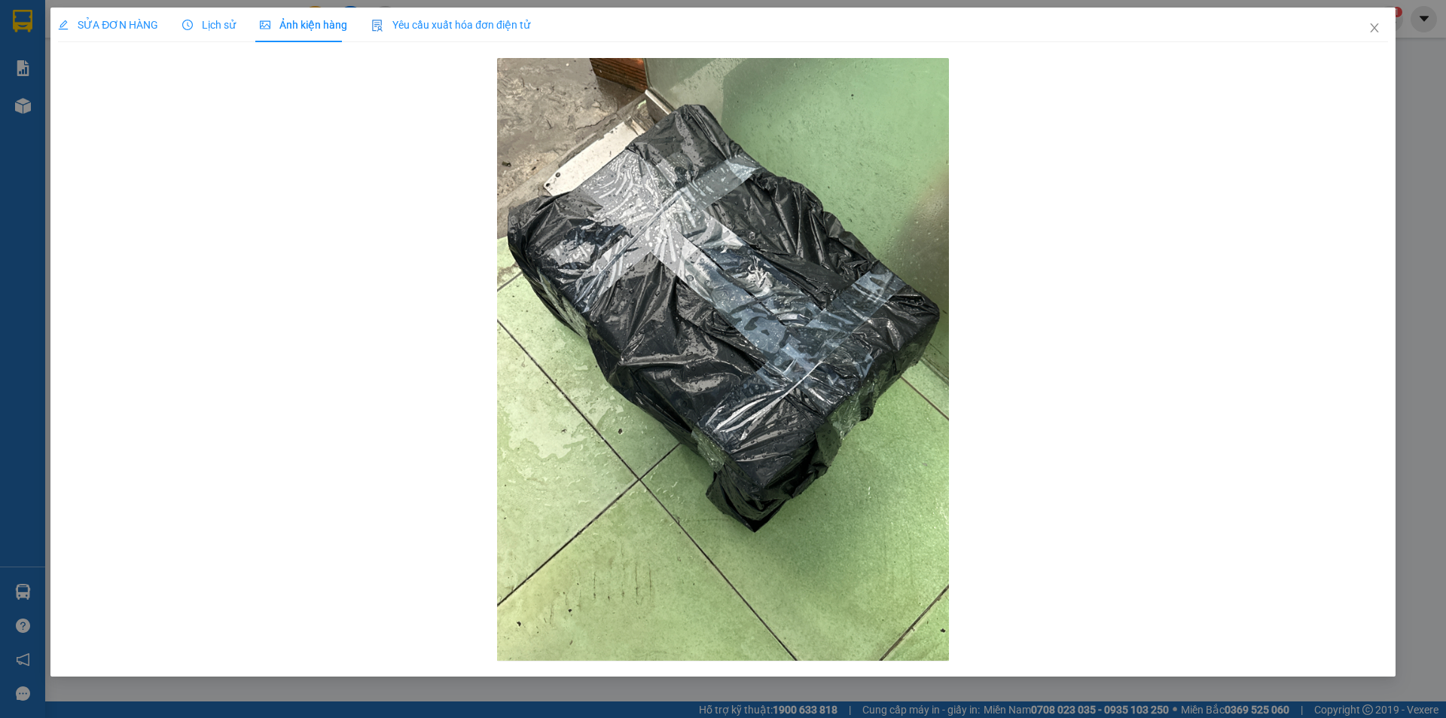
click at [208, 19] on span "Lịch sử" at bounding box center [208, 25] width 53 height 12
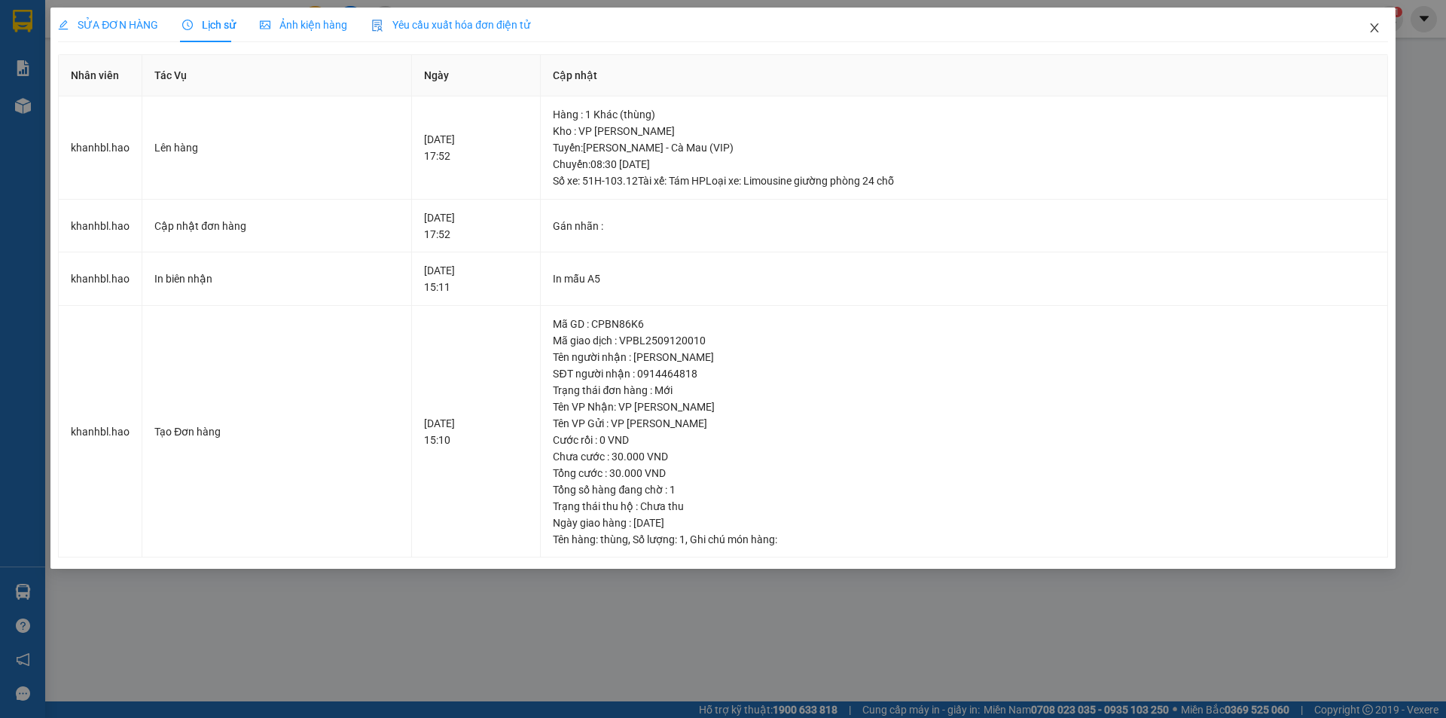
click at [1371, 26] on icon "close" at bounding box center [1374, 27] width 8 height 9
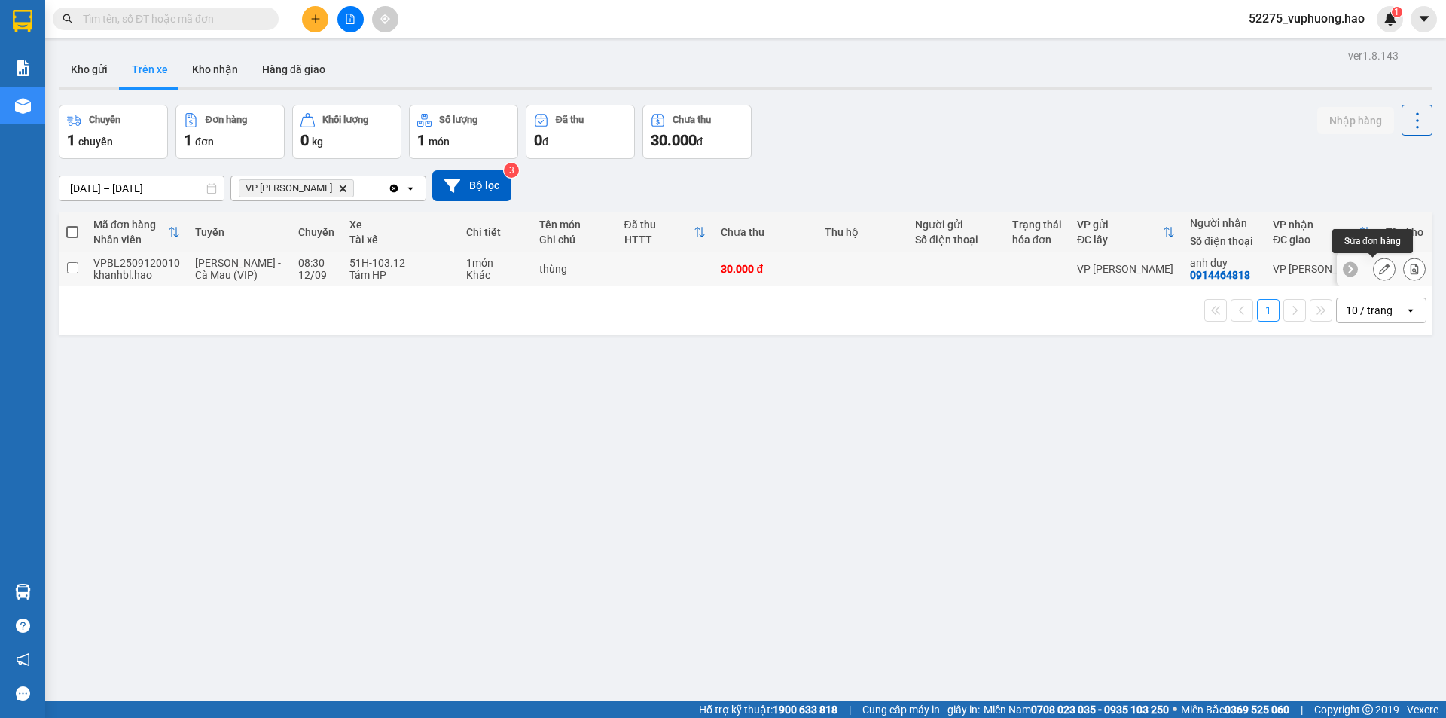
click at [1379, 266] on icon at bounding box center [1384, 269] width 11 height 11
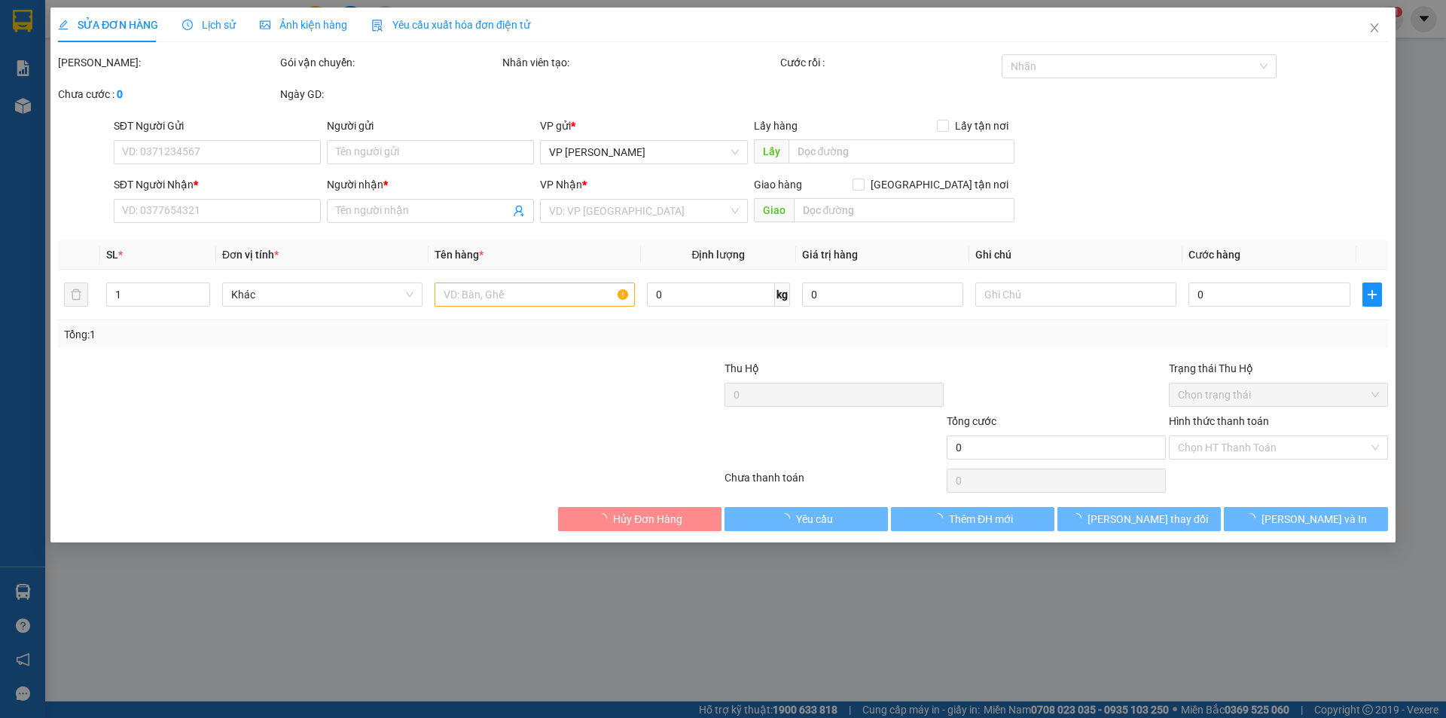
type input "0914464818"
type input "anh duy"
type input "30.000"
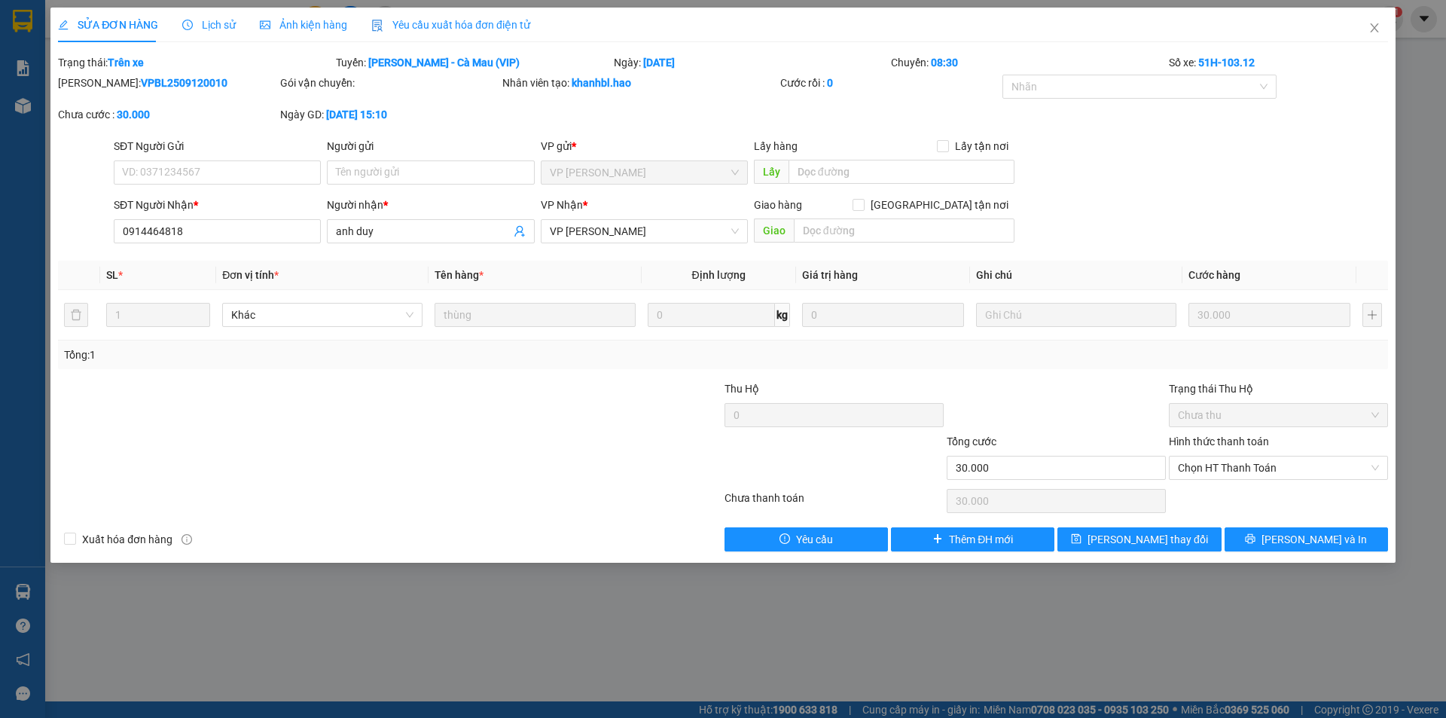
click at [300, 27] on span "Ảnh kiện hàng" at bounding box center [303, 25] width 87 height 12
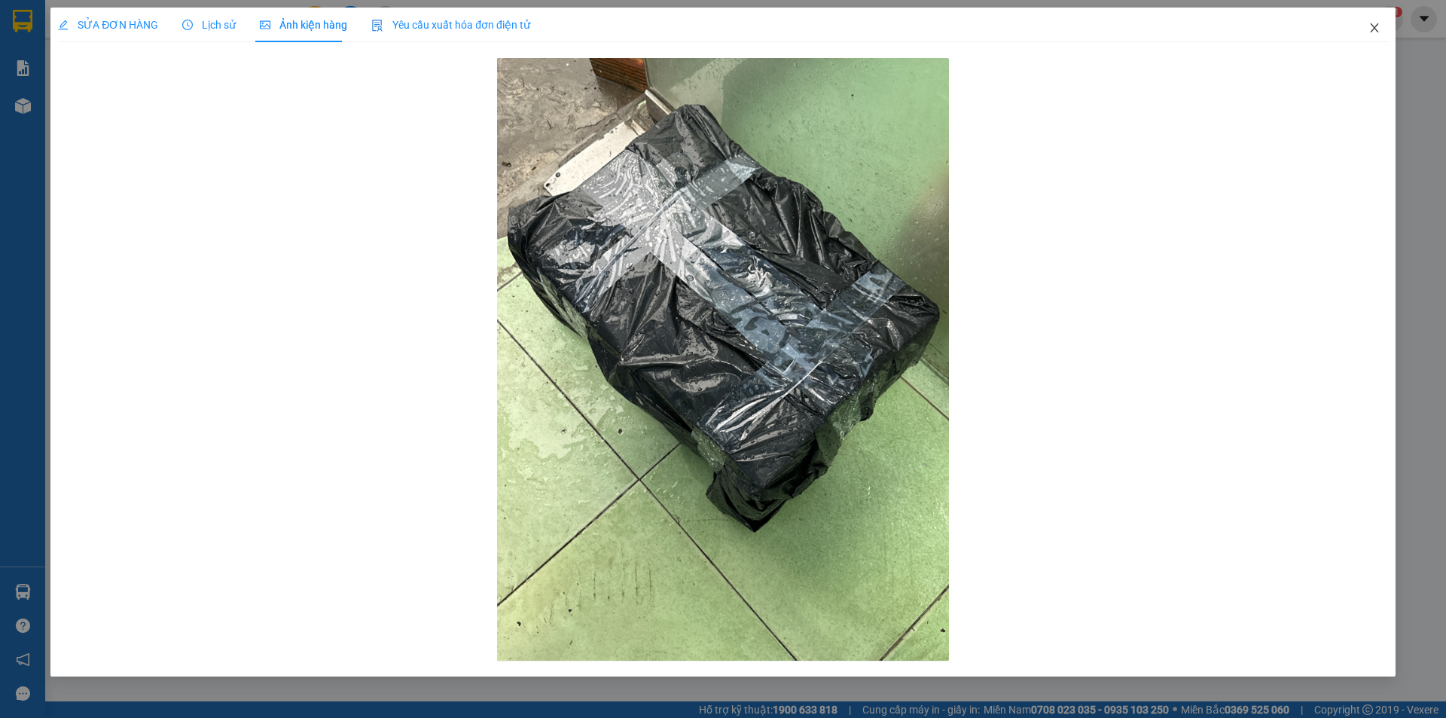
click at [1378, 27] on icon "close" at bounding box center [1374, 28] width 12 height 12
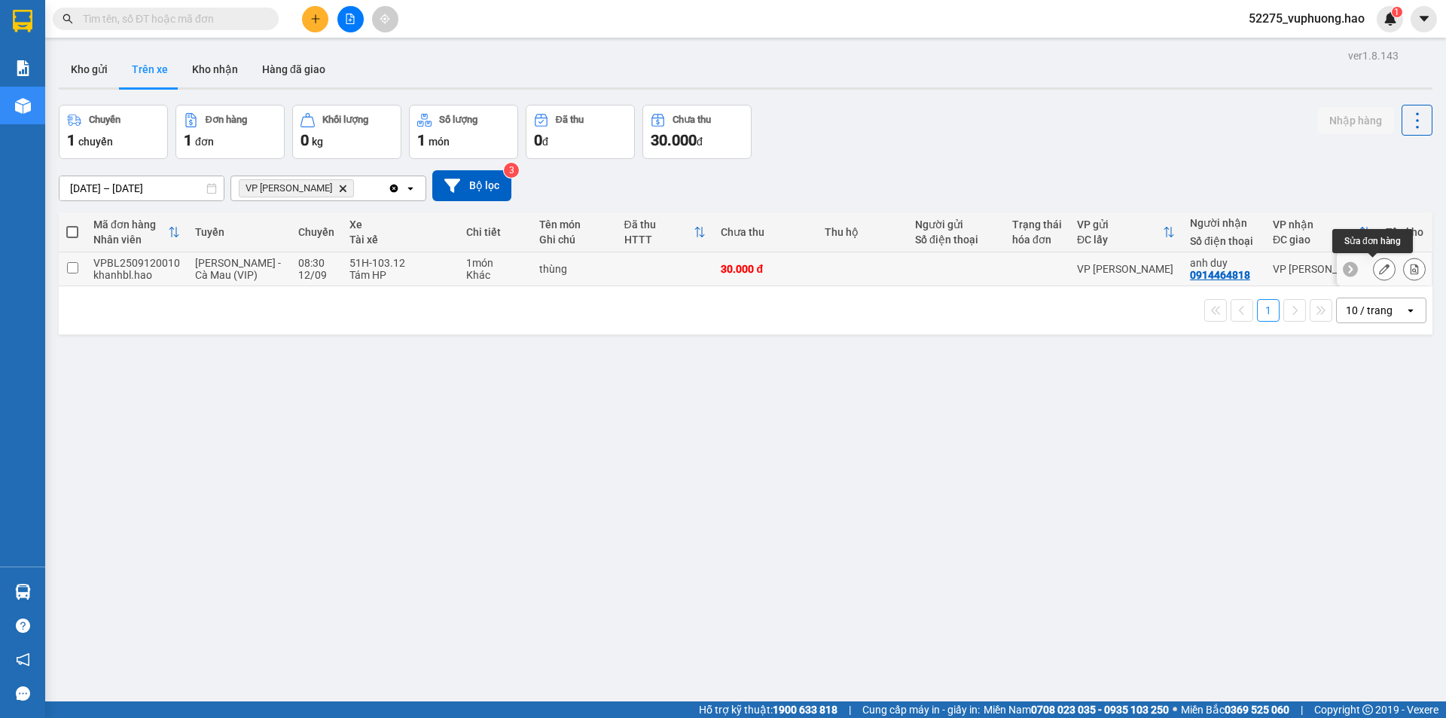
click at [1374, 262] on button at bounding box center [1384, 269] width 21 height 26
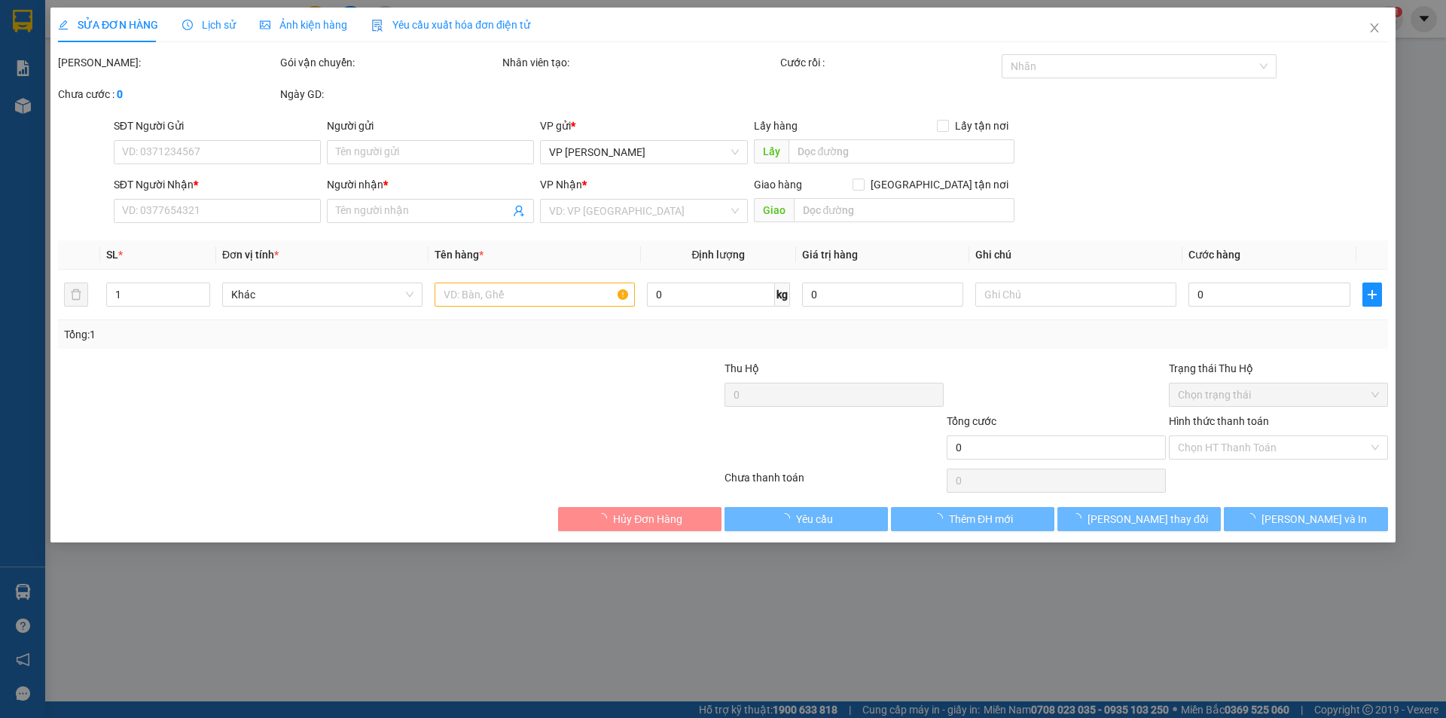
type input "0914464818"
type input "anh duy"
type input "30.000"
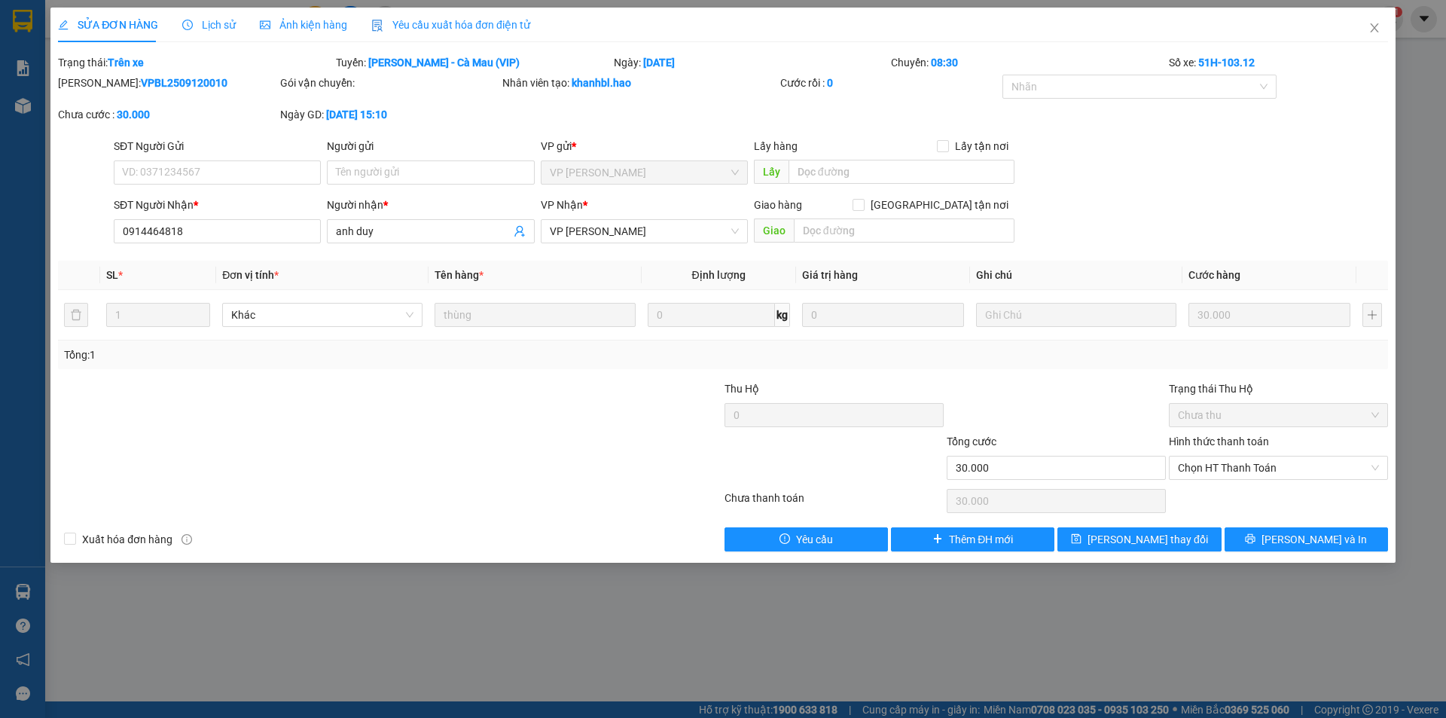
click at [330, 20] on span "Ảnh kiện hàng" at bounding box center [303, 25] width 87 height 12
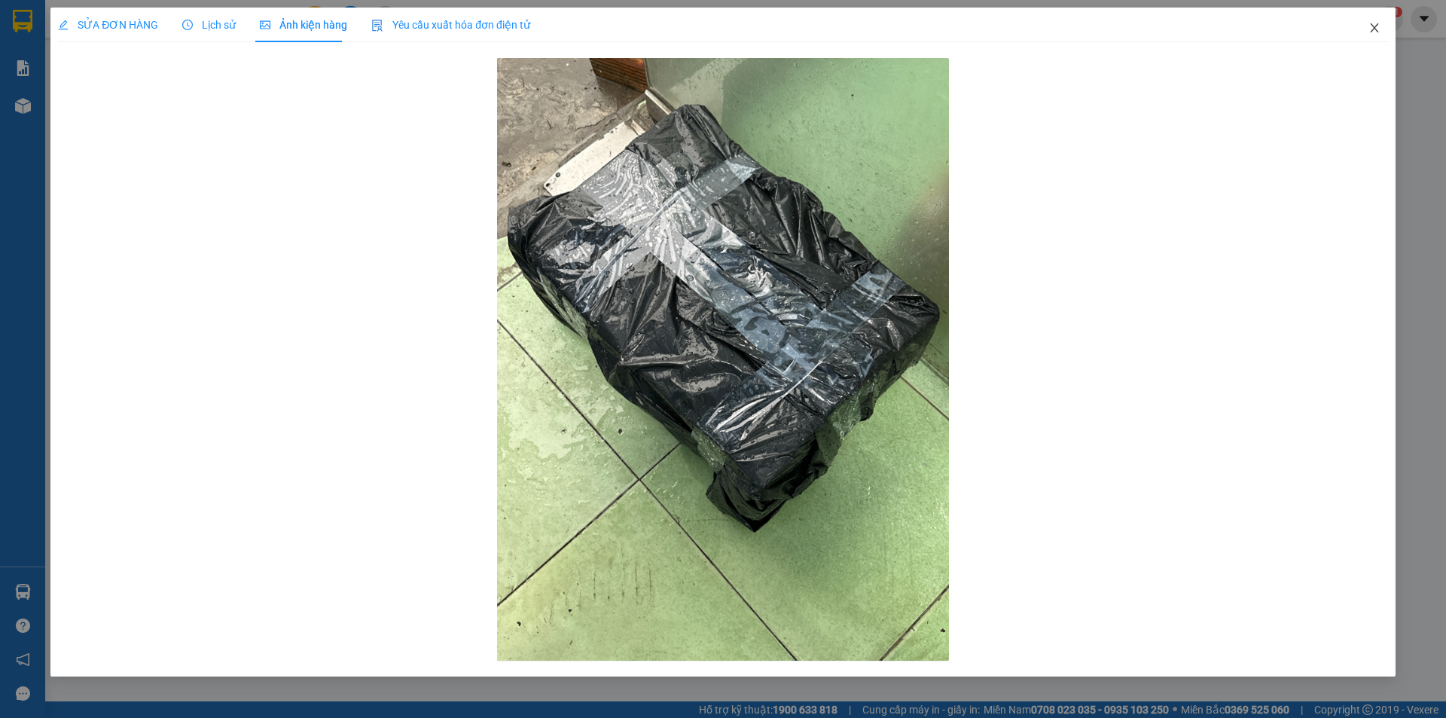
click at [1371, 28] on icon "close" at bounding box center [1374, 28] width 12 height 12
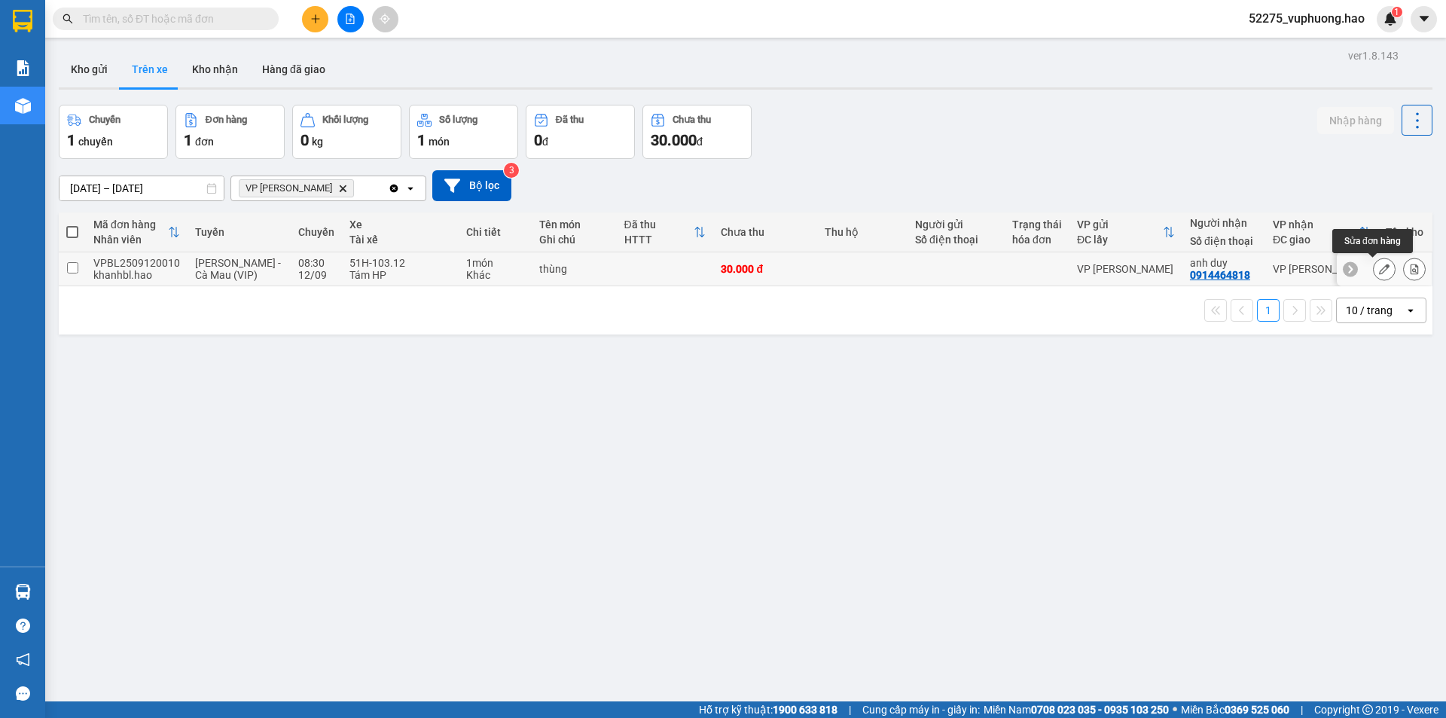
click at [1374, 261] on button at bounding box center [1384, 269] width 21 height 26
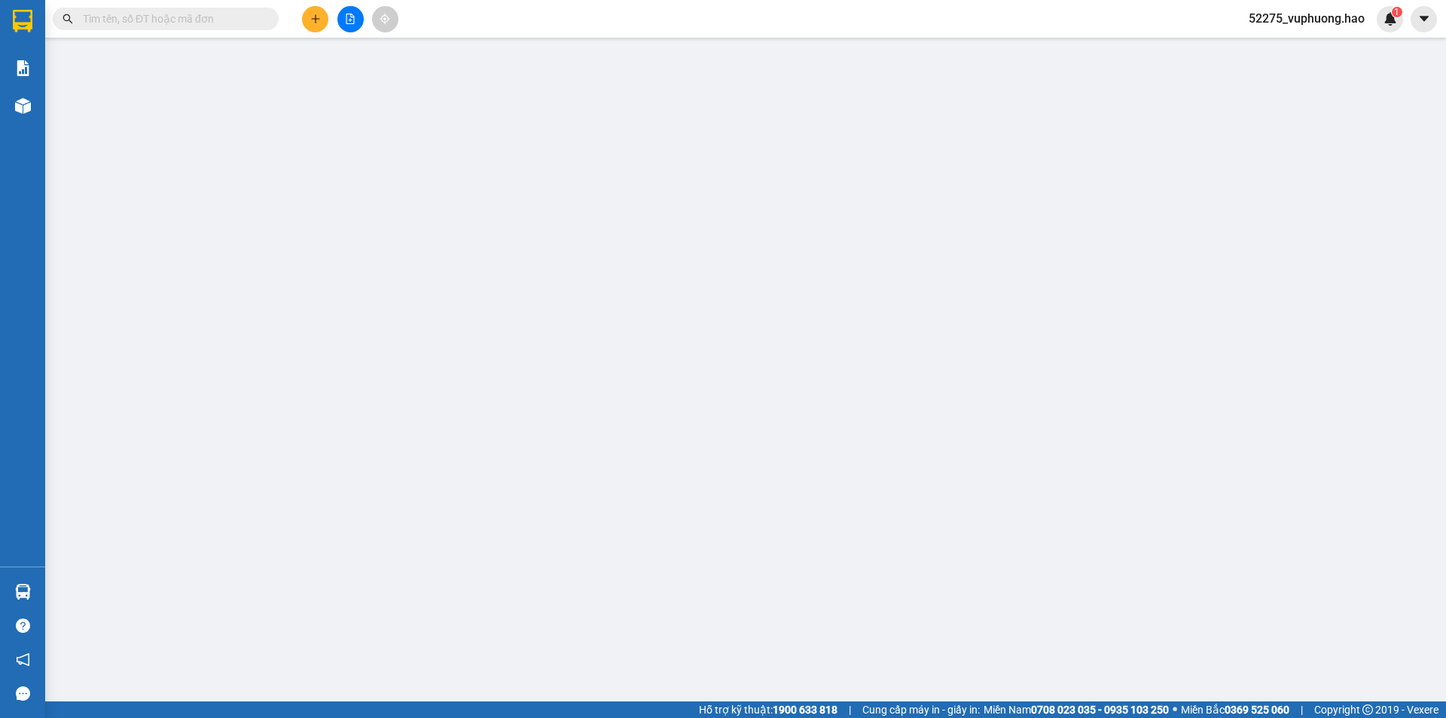
type input "0914464818"
type input "anh duy"
type input "30.000"
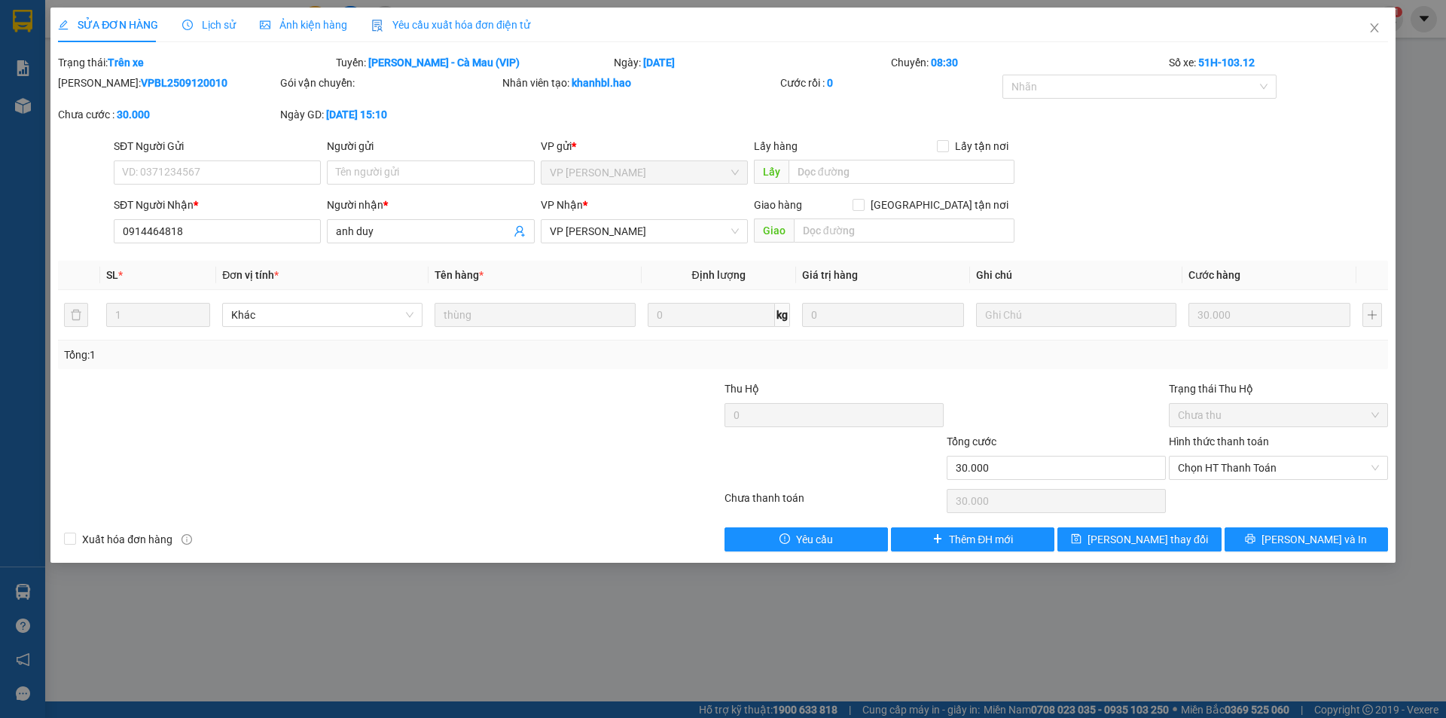
click at [320, 29] on span "Ảnh kiện hàng" at bounding box center [303, 25] width 87 height 12
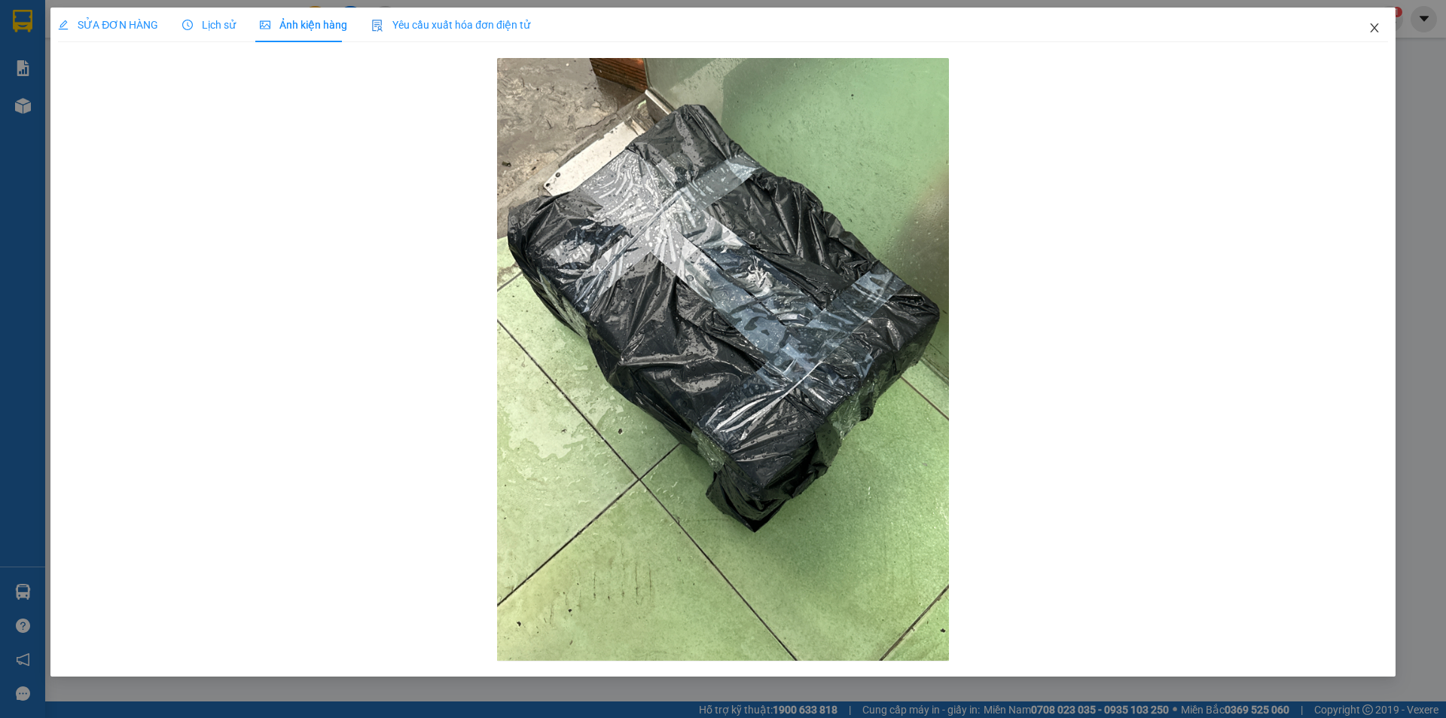
click at [1370, 27] on icon "close" at bounding box center [1374, 28] width 12 height 12
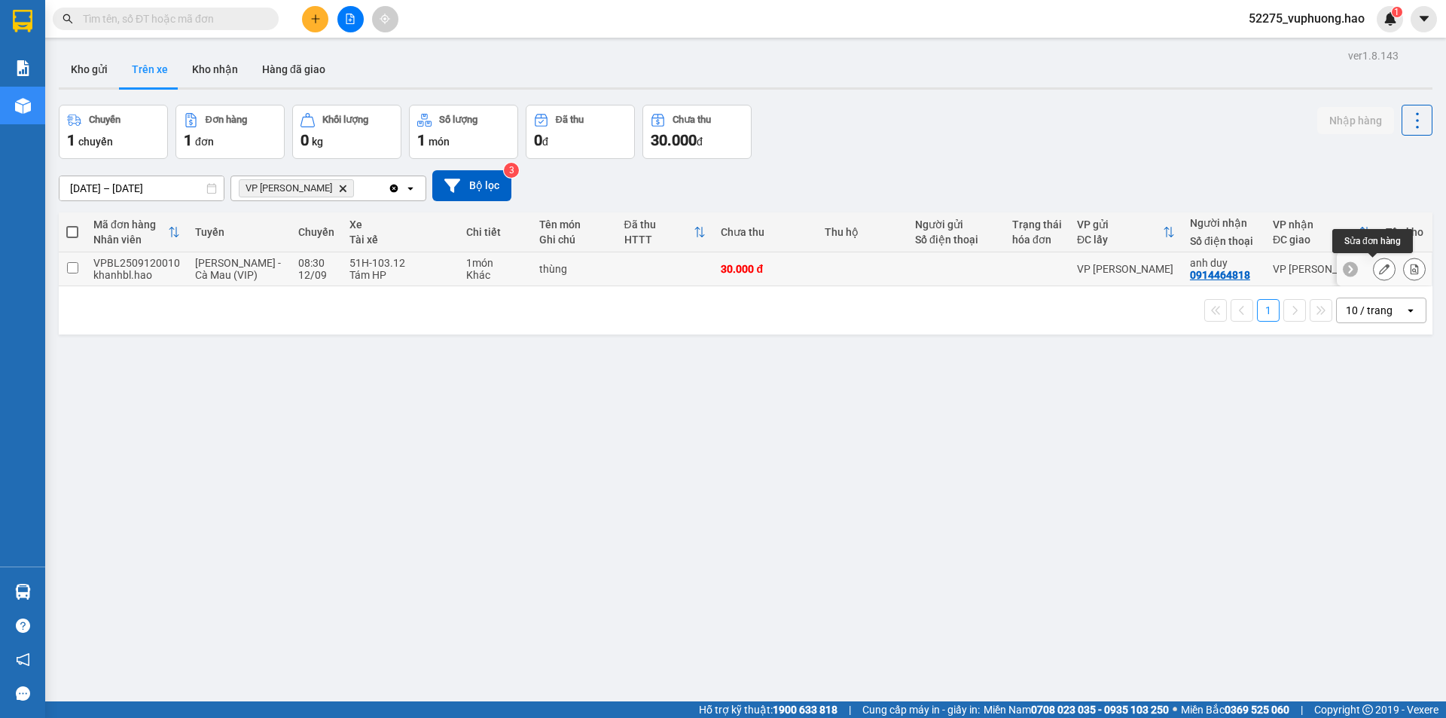
click at [1379, 265] on icon at bounding box center [1384, 269] width 11 height 11
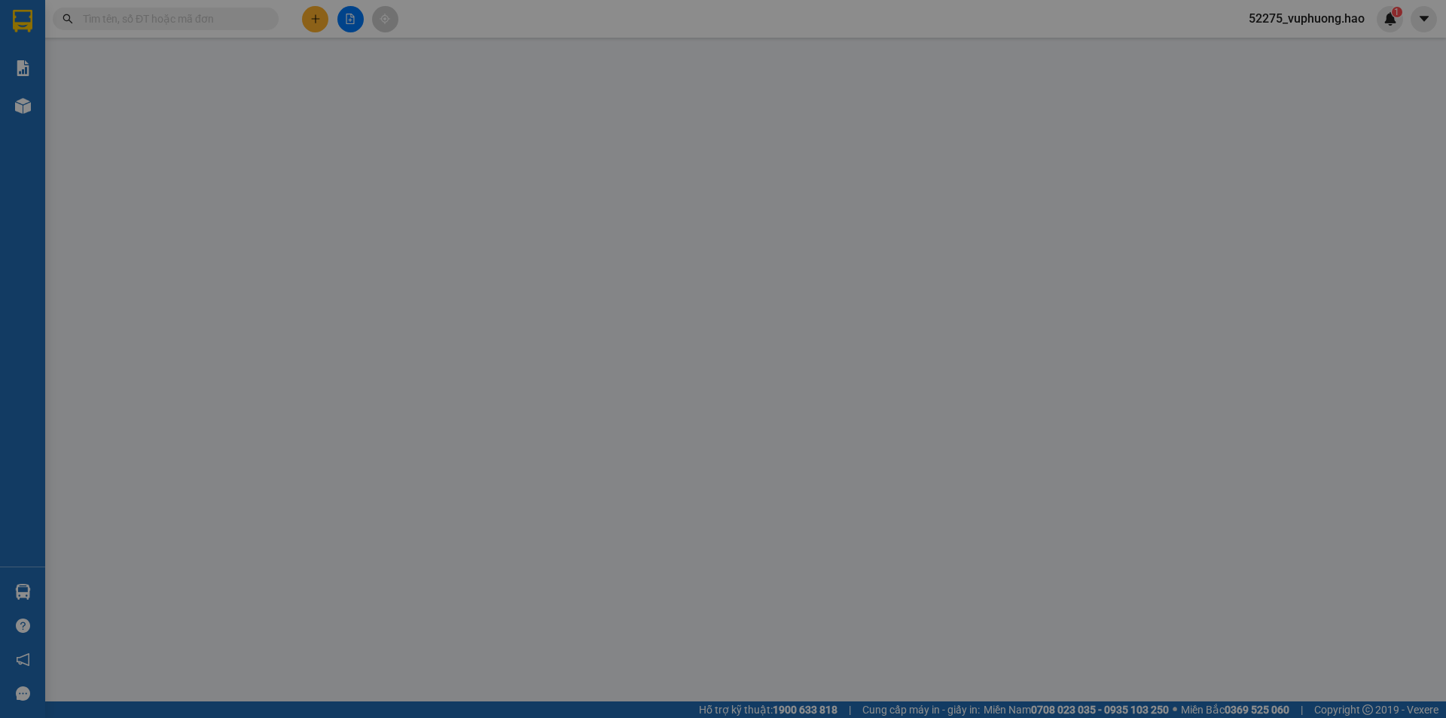
type input "0914464818"
type input "anh duy"
type input "30.000"
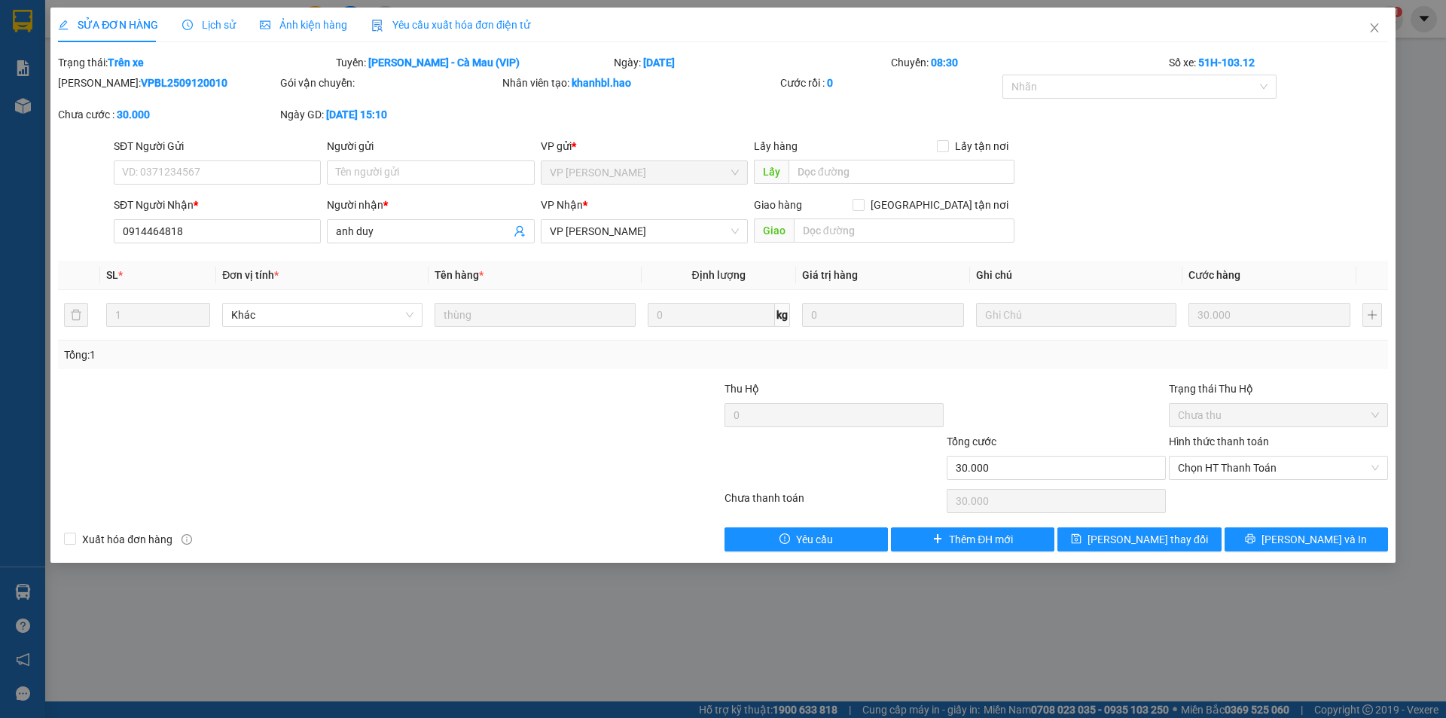
click at [309, 27] on span "Ảnh kiện hàng" at bounding box center [303, 25] width 87 height 12
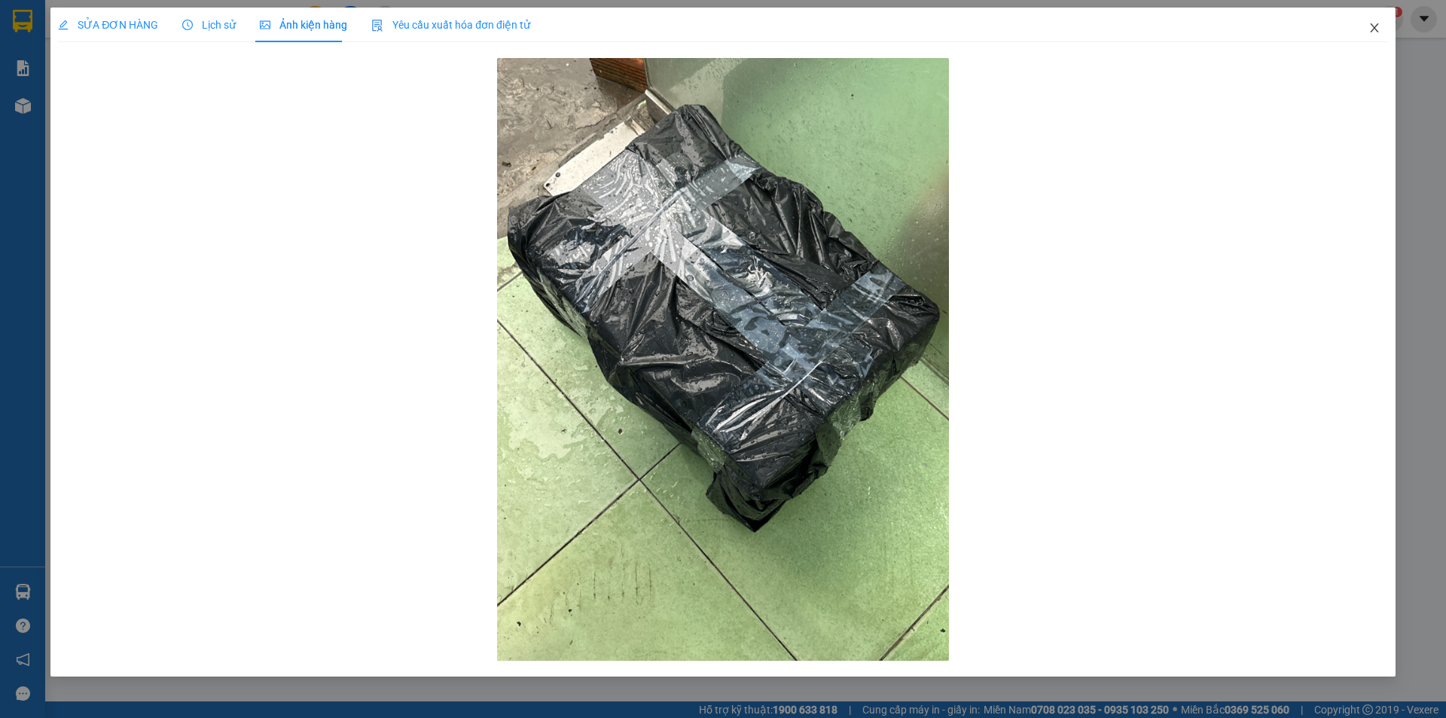
click at [1373, 26] on icon "close" at bounding box center [1374, 27] width 8 height 9
